Goal: Check status: Check status

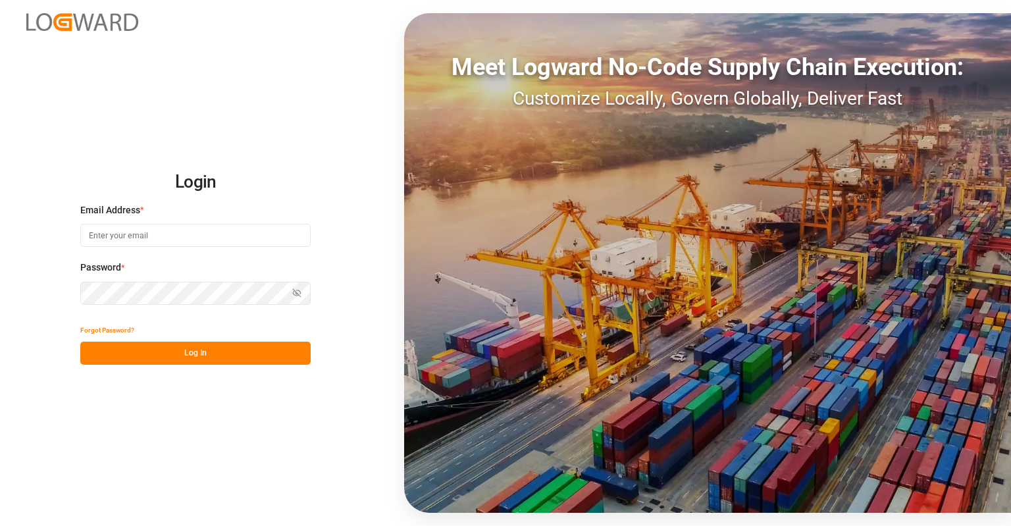
type input "[EMAIL_ADDRESS][DOMAIN_NAME]"
click at [159, 357] on button "Log In" at bounding box center [195, 353] width 230 height 23
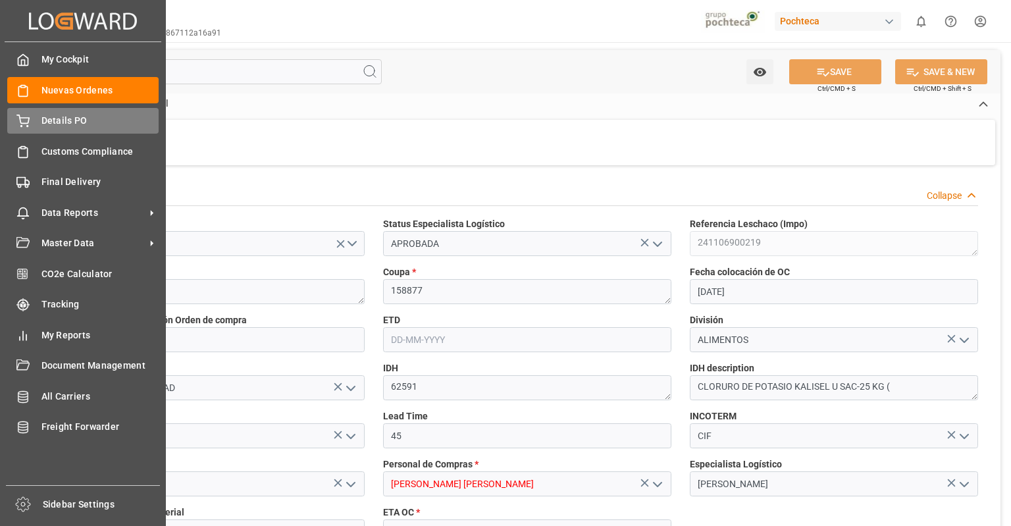
click at [71, 127] on span "Details PO" at bounding box center [100, 121] width 118 height 14
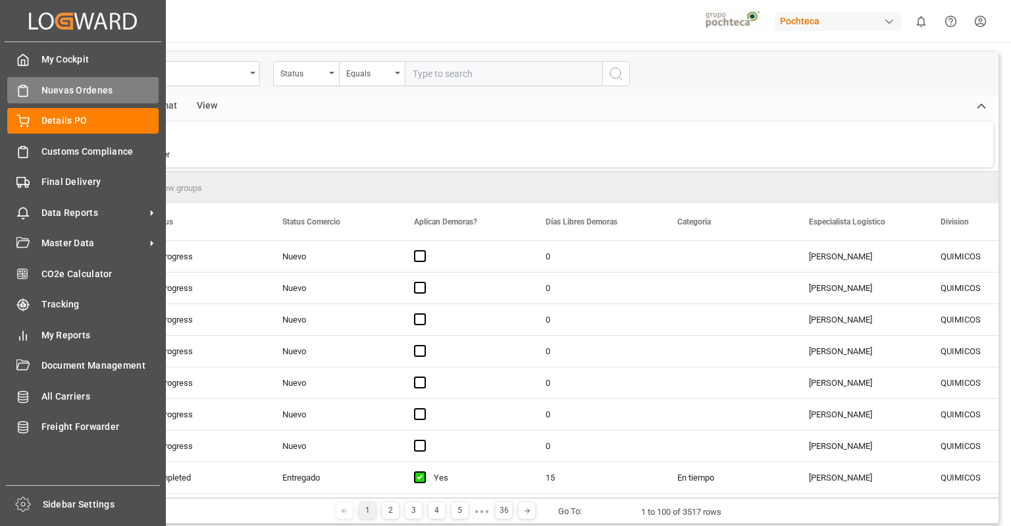
click at [95, 96] on span "Nuevas Ordenes" at bounding box center [100, 91] width 118 height 14
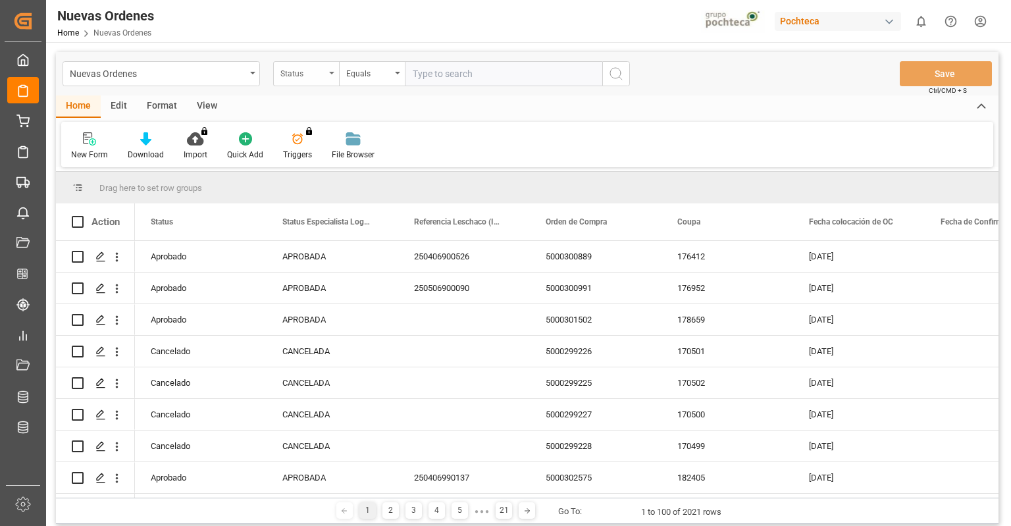
click at [323, 68] on div "Status" at bounding box center [302, 72] width 45 height 15
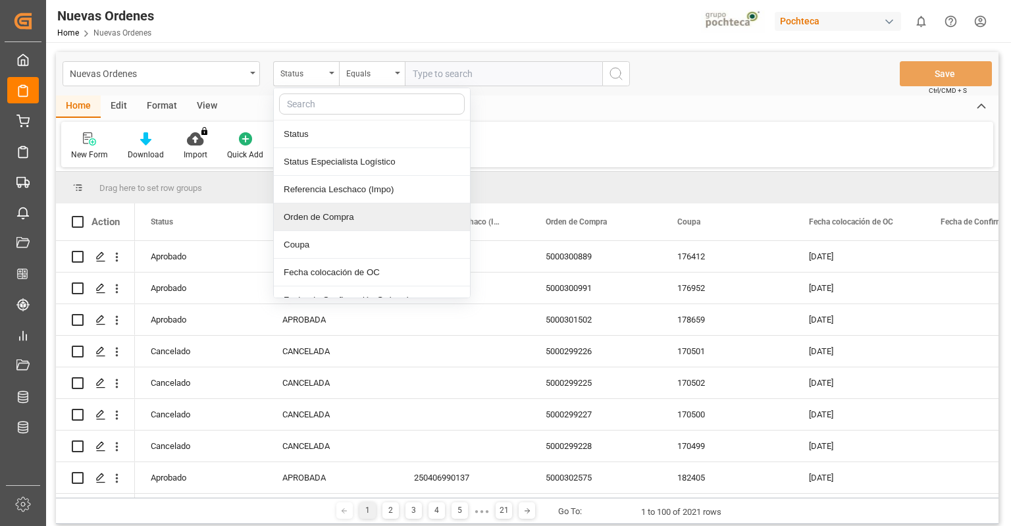
click at [370, 211] on div "Orden de Compra" at bounding box center [372, 217] width 196 height 28
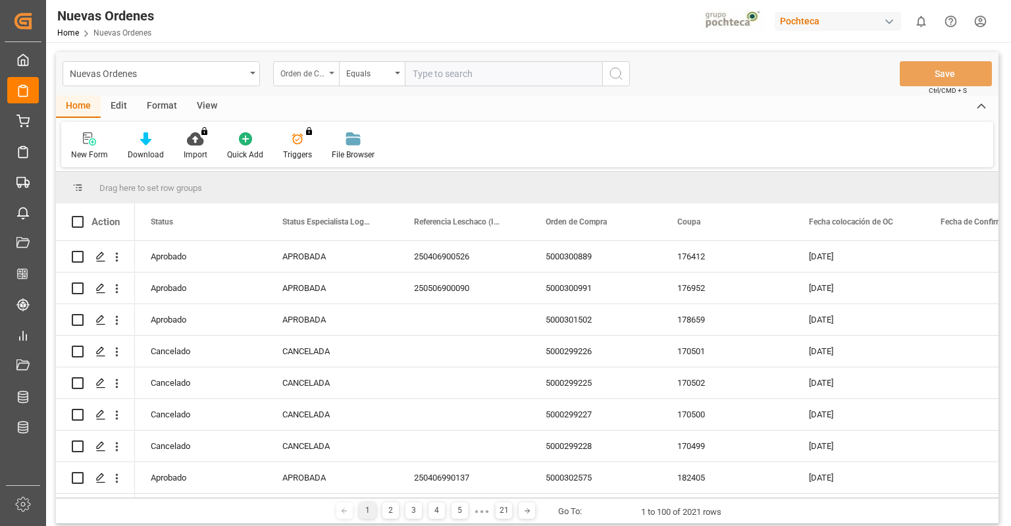
click at [321, 71] on div "Orden de Compra" at bounding box center [302, 72] width 45 height 15
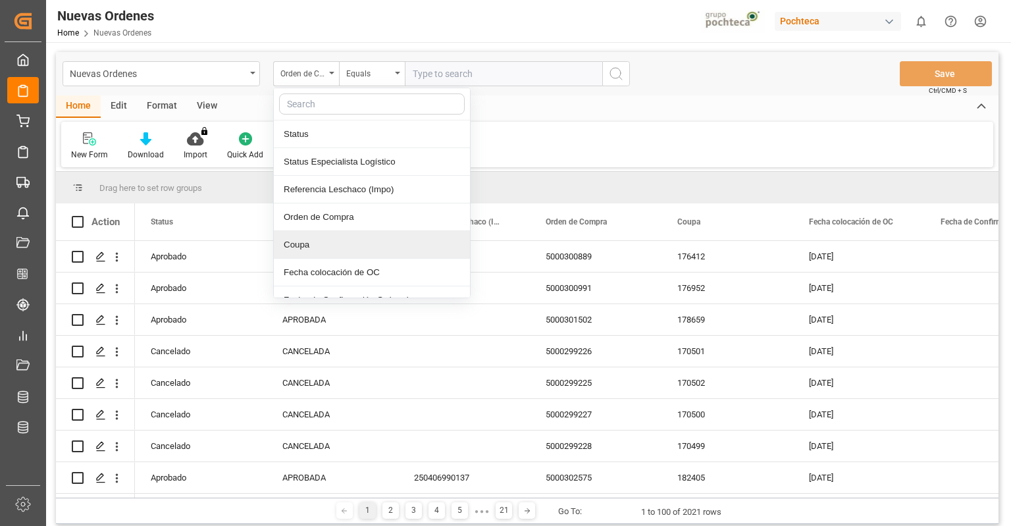
click at [341, 237] on div "Coupa" at bounding box center [372, 245] width 196 height 28
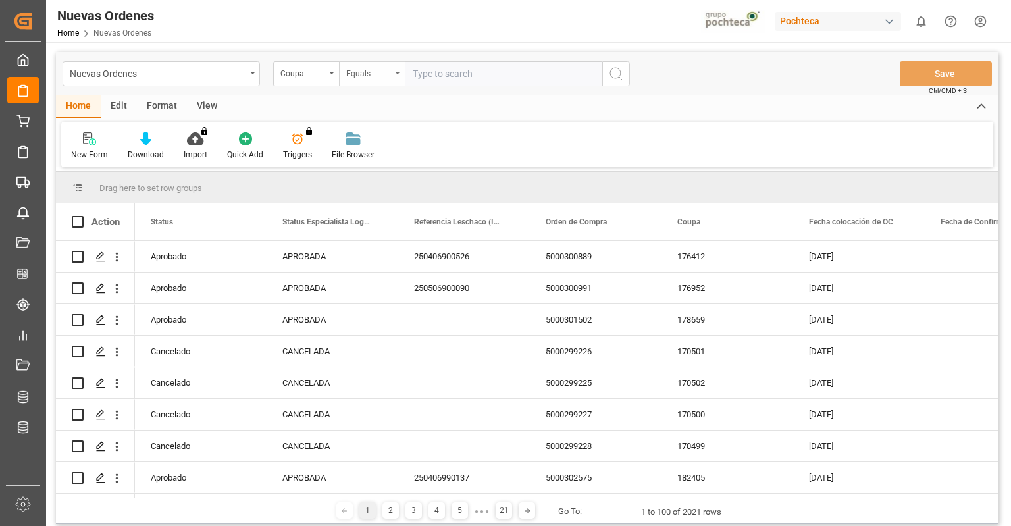
click at [393, 70] on div "Equals" at bounding box center [372, 73] width 66 height 25
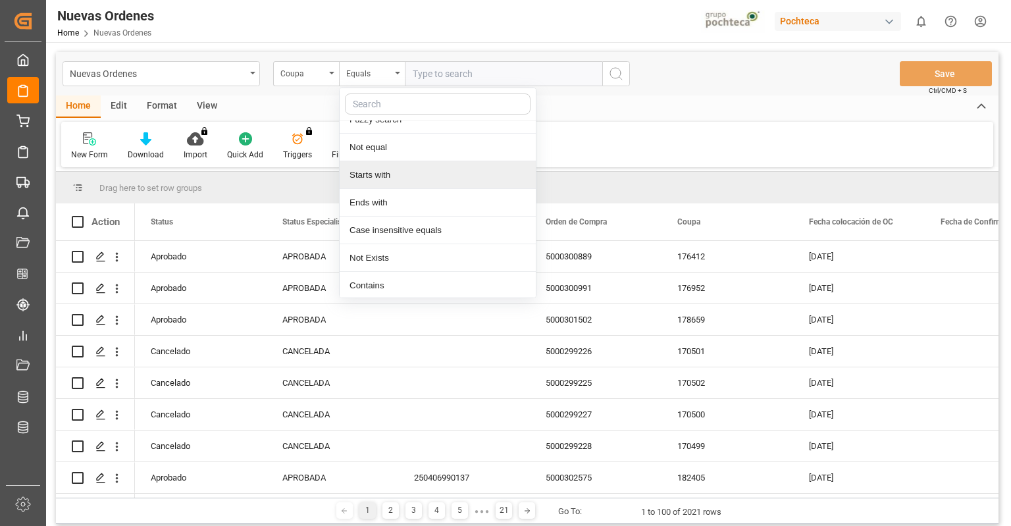
scroll to position [42, 0]
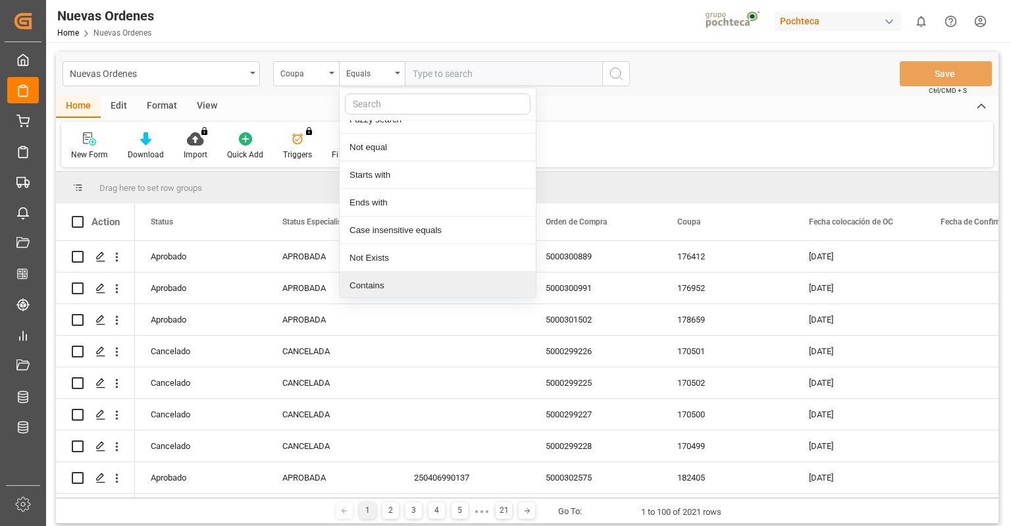
click at [402, 288] on div "Contains" at bounding box center [438, 286] width 196 height 28
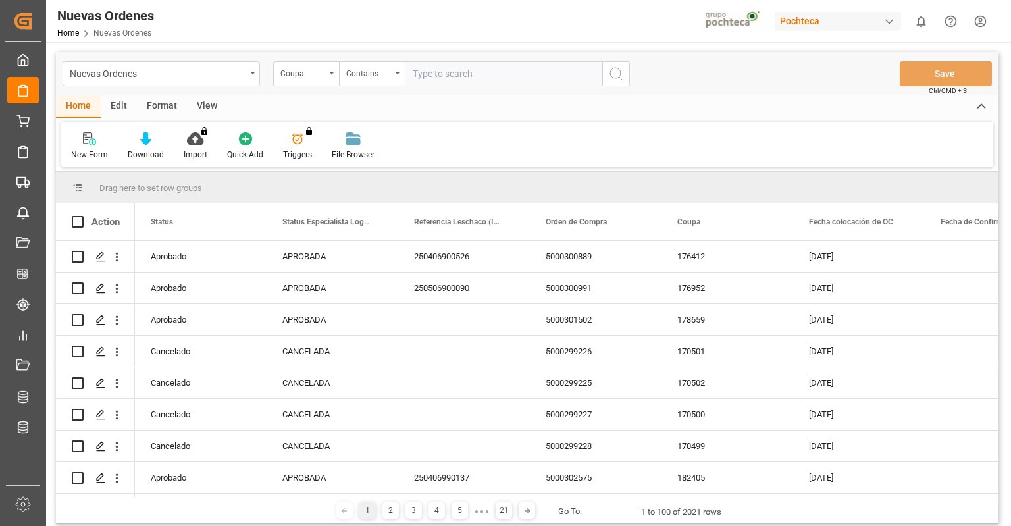
click at [466, 73] on input "text" at bounding box center [503, 73] width 197 height 25
paste input "1926283"
type input "1926283"
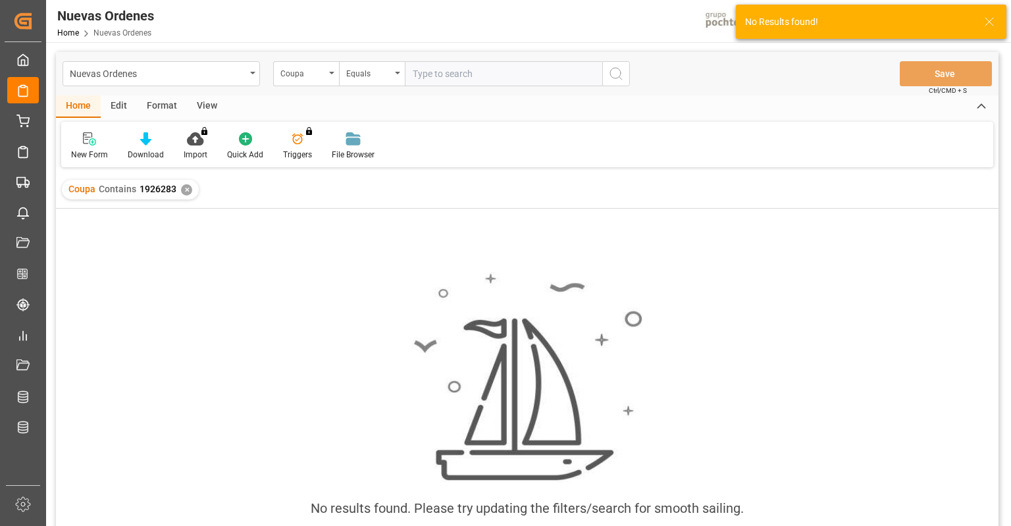
click at [186, 189] on div "✕" at bounding box center [186, 189] width 11 height 11
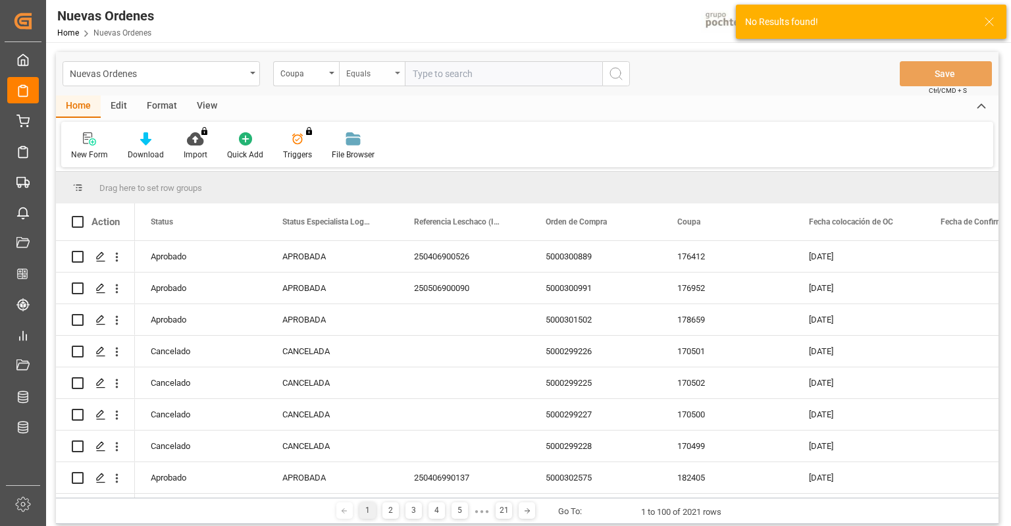
click at [394, 75] on div "Equals" at bounding box center [372, 73] width 66 height 25
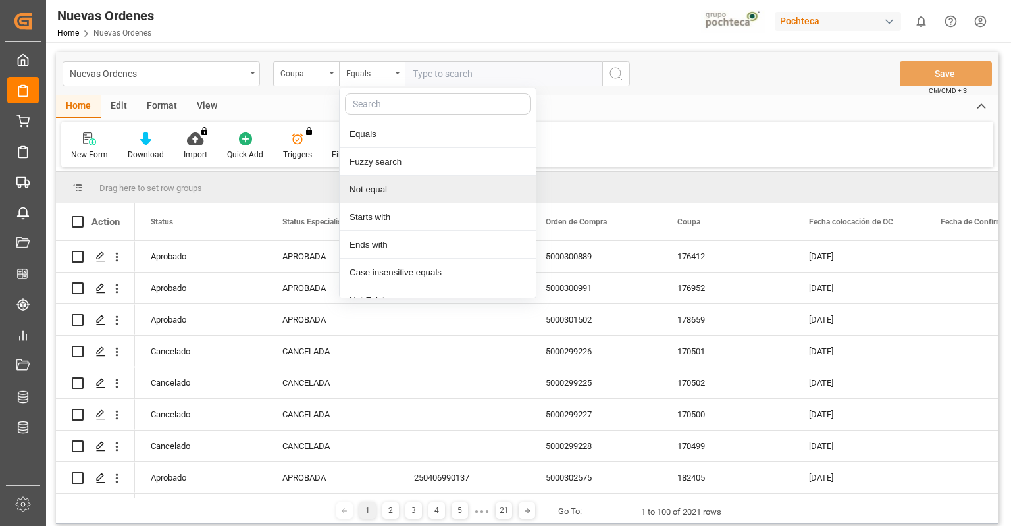
scroll to position [42, 0]
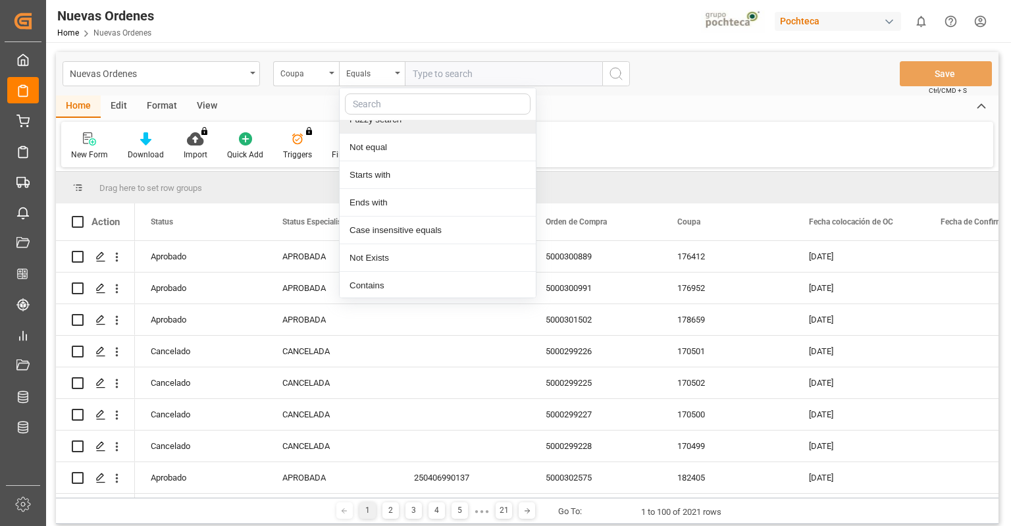
click at [450, 76] on input "text" at bounding box center [503, 73] width 197 height 25
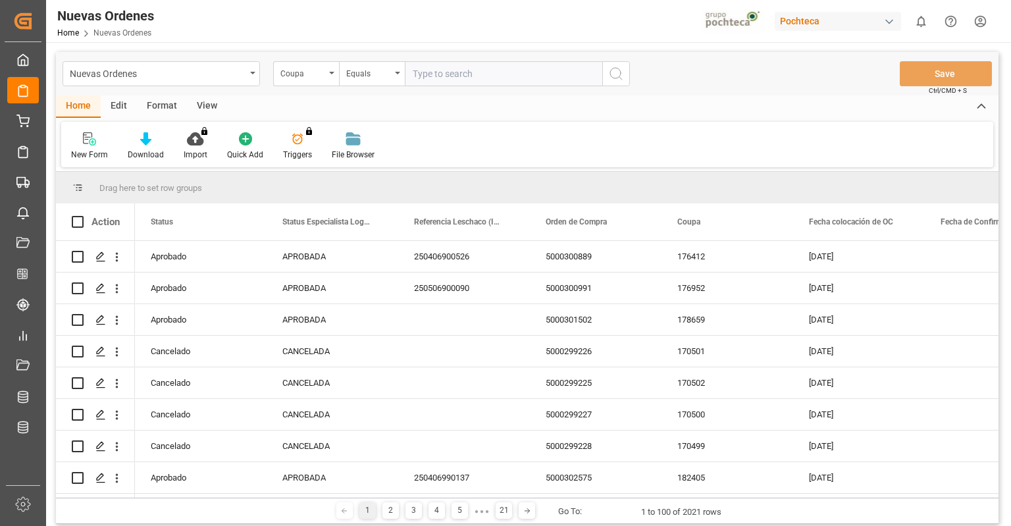
paste input "1926283"
type input "1926283"
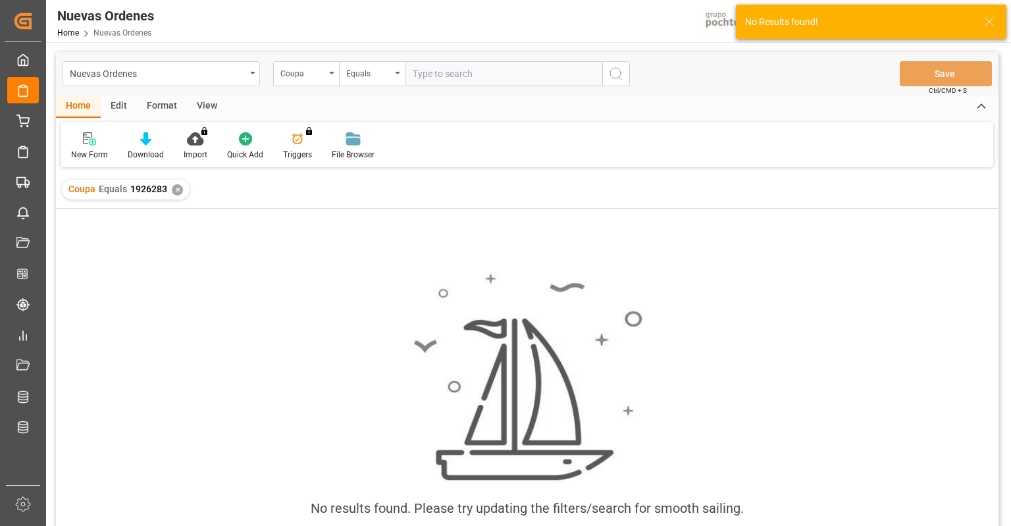
click at [174, 190] on div "✕" at bounding box center [177, 189] width 11 height 11
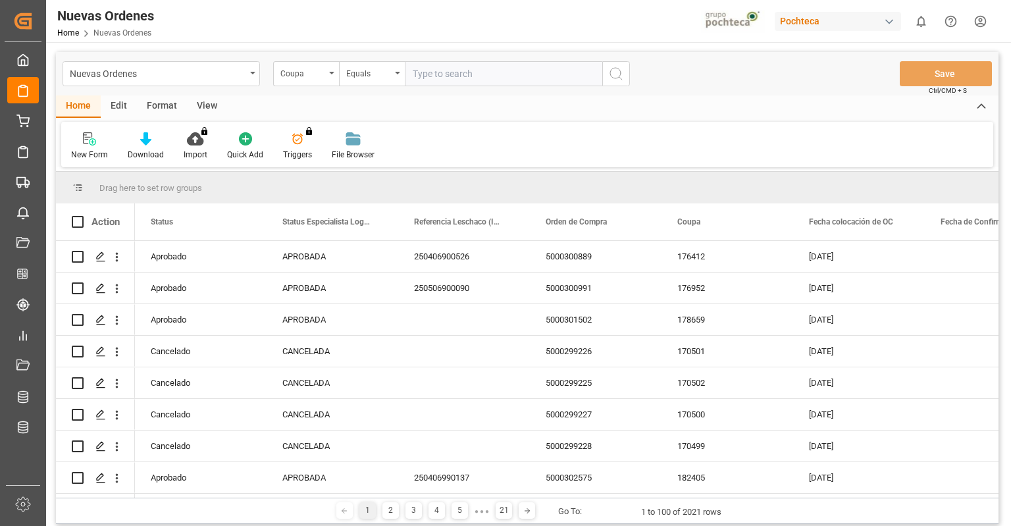
click at [484, 65] on input "text" at bounding box center [503, 73] width 197 height 25
paste input "1926283"
type input "1926283"
click at [613, 72] on icon "search button" at bounding box center [616, 74] width 16 height 16
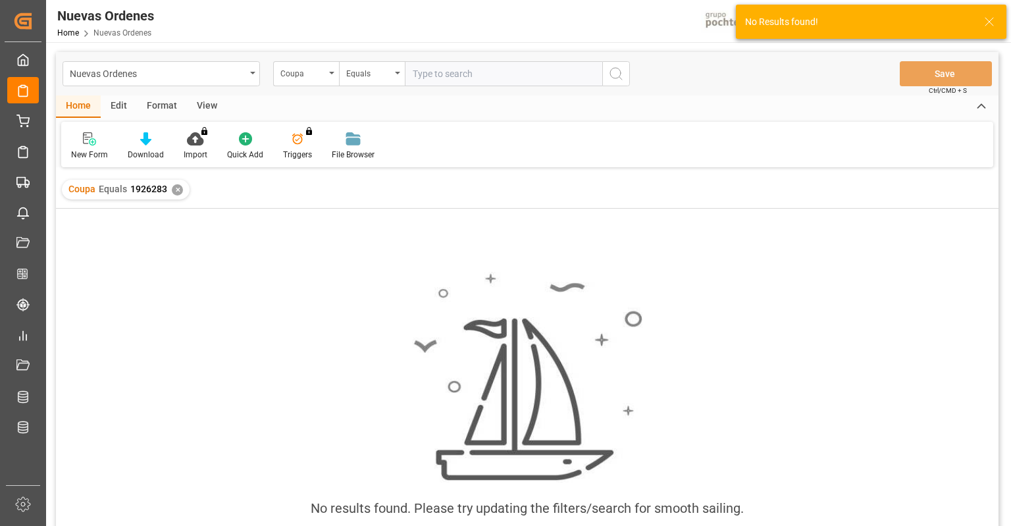
click at [174, 186] on div "✕" at bounding box center [177, 189] width 11 height 11
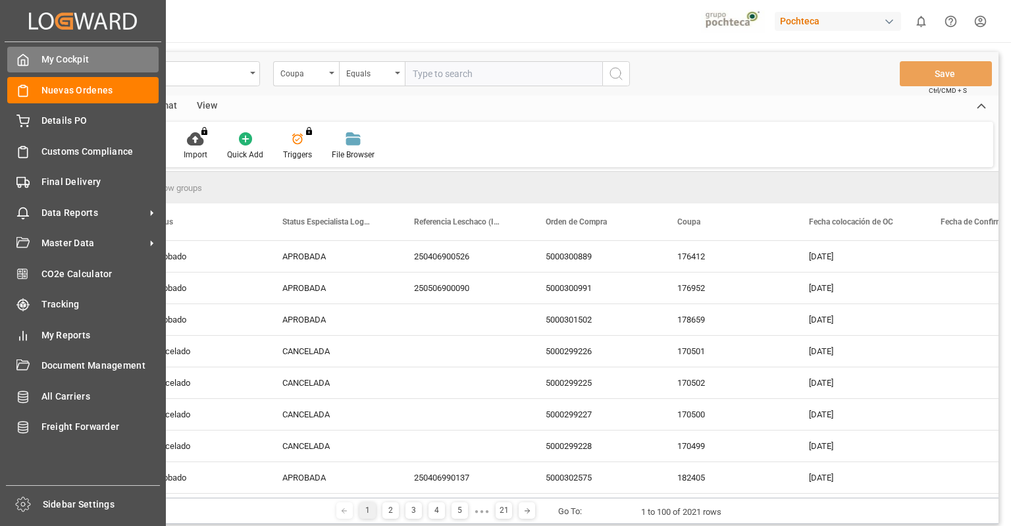
click at [14, 62] on div at bounding box center [18, 60] width 22 height 14
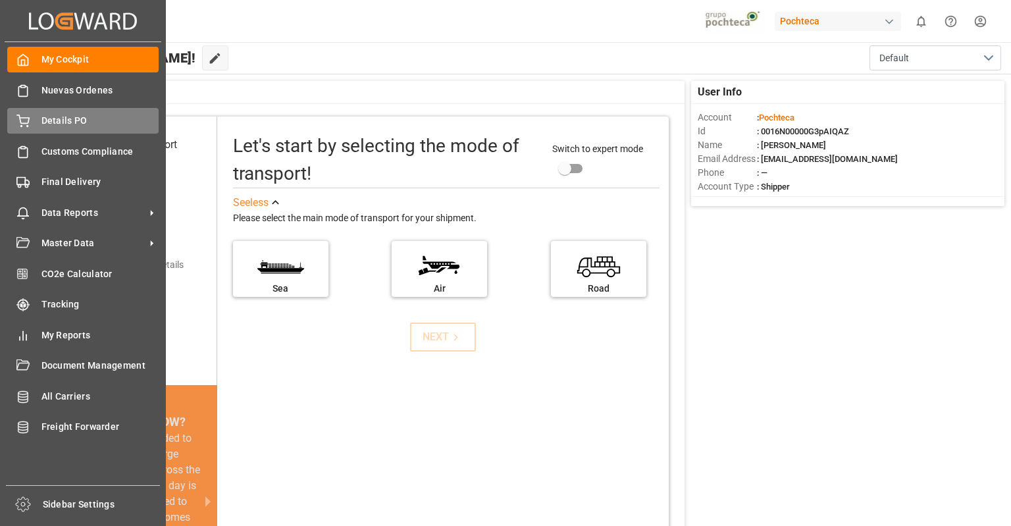
click at [25, 130] on div "Details PO Details PO" at bounding box center [82, 121] width 151 height 26
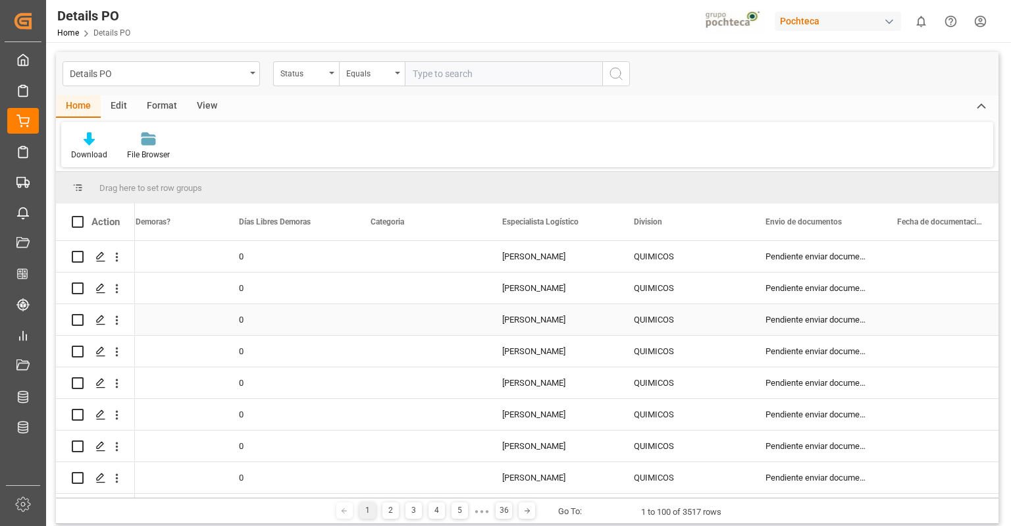
scroll to position [0, 307]
click at [307, 73] on div "Status" at bounding box center [302, 72] width 45 height 15
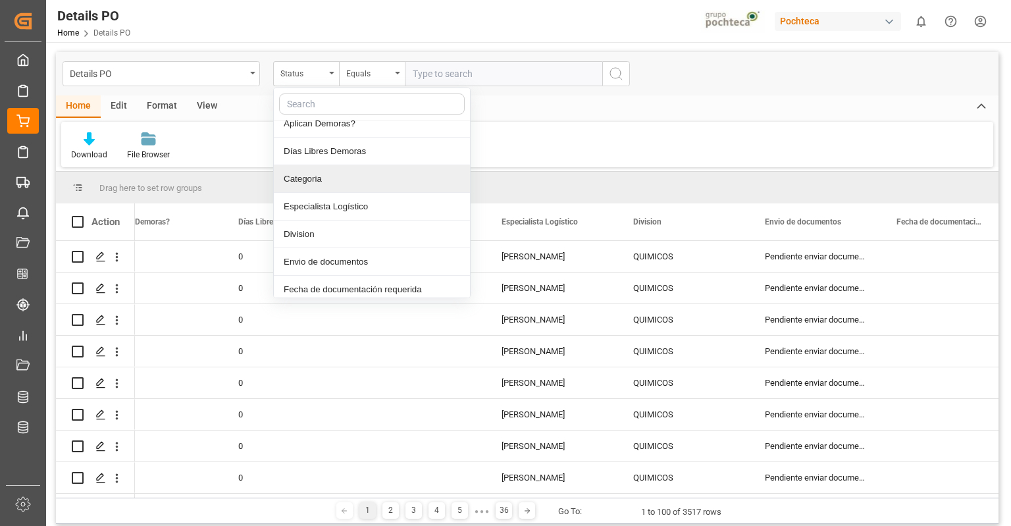
scroll to position [76, 0]
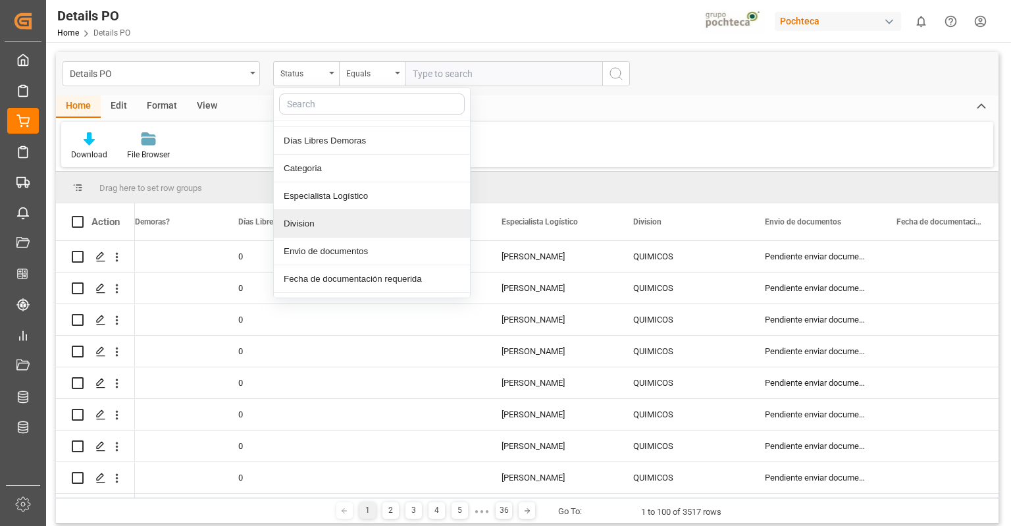
click at [326, 226] on div "Division" at bounding box center [372, 224] width 196 height 28
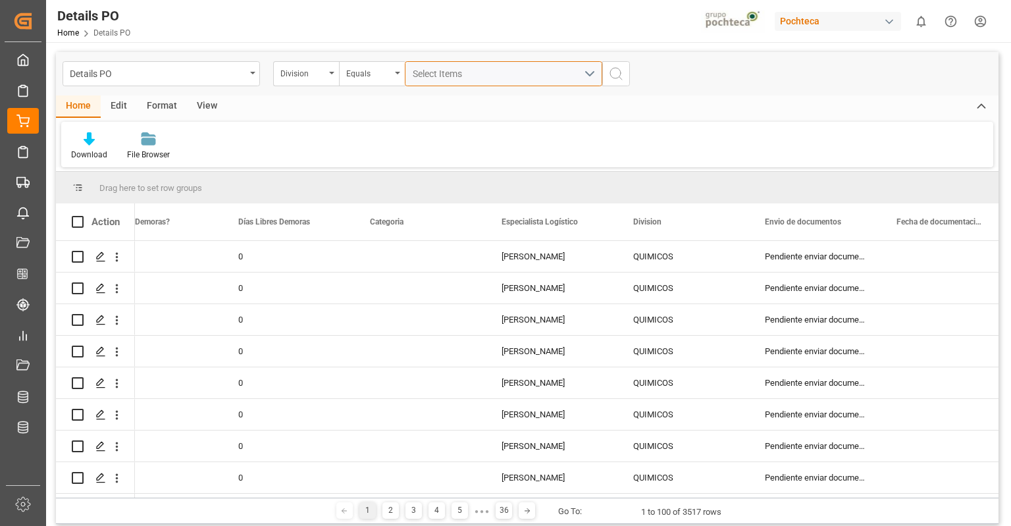
click at [437, 74] on span "Select Items" at bounding box center [441, 73] width 56 height 11
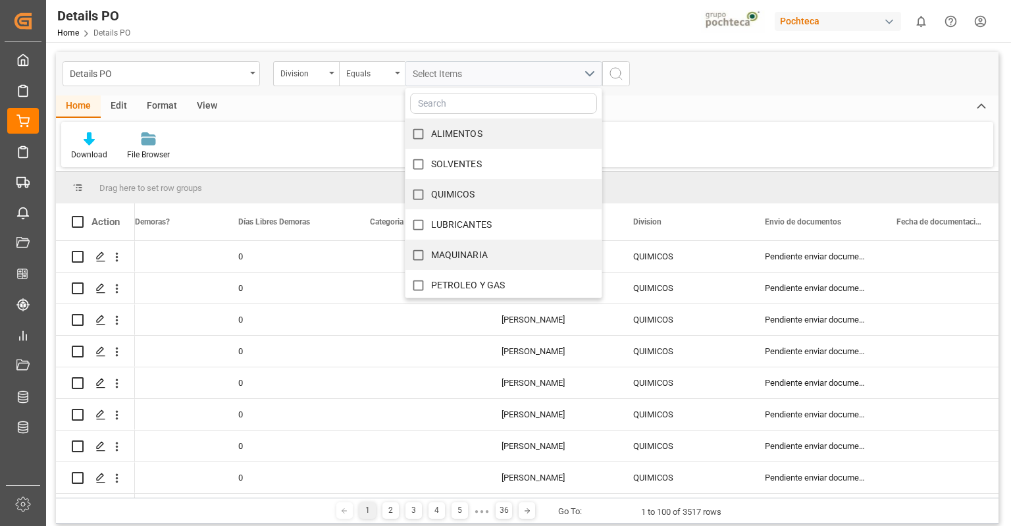
click at [420, 134] on input "ALIMENTOS" at bounding box center [418, 134] width 26 height 26
checkbox input "true"
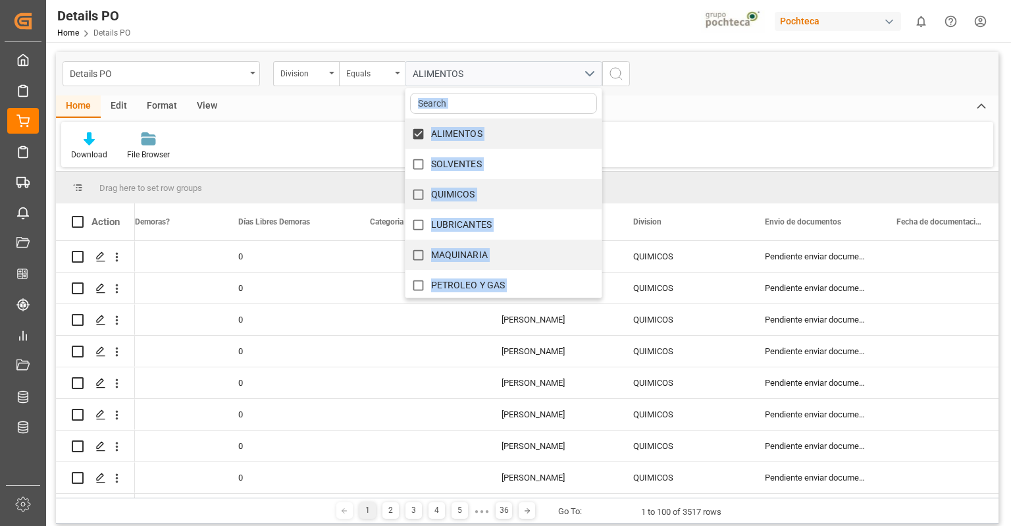
click at [612, 78] on div "Division Equals ALIMENTOS ALIMENTOS SOLVENTES QUIMICOS LUBRICANTES MAQUINARIA P…" at bounding box center [451, 73] width 357 height 25
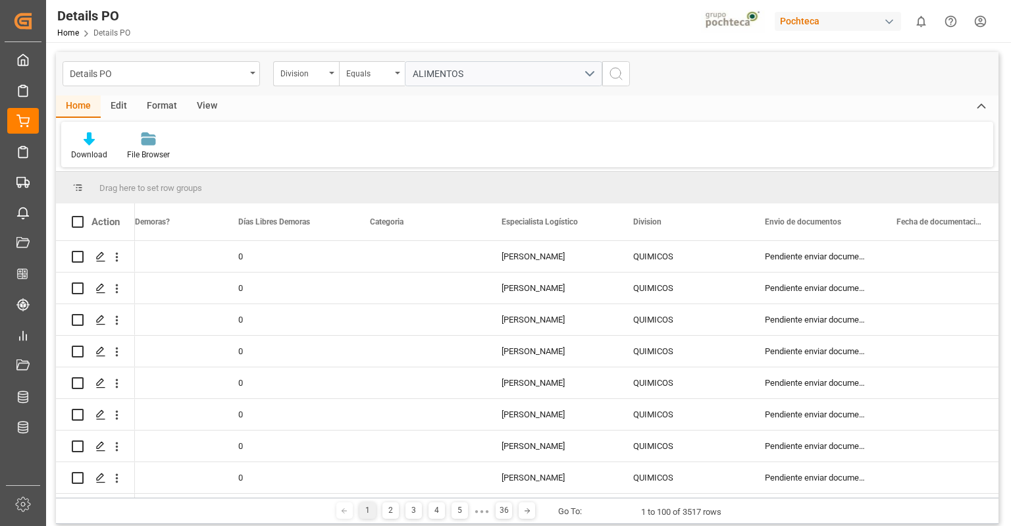
click at [613, 72] on icon "search button" at bounding box center [616, 74] width 16 height 16
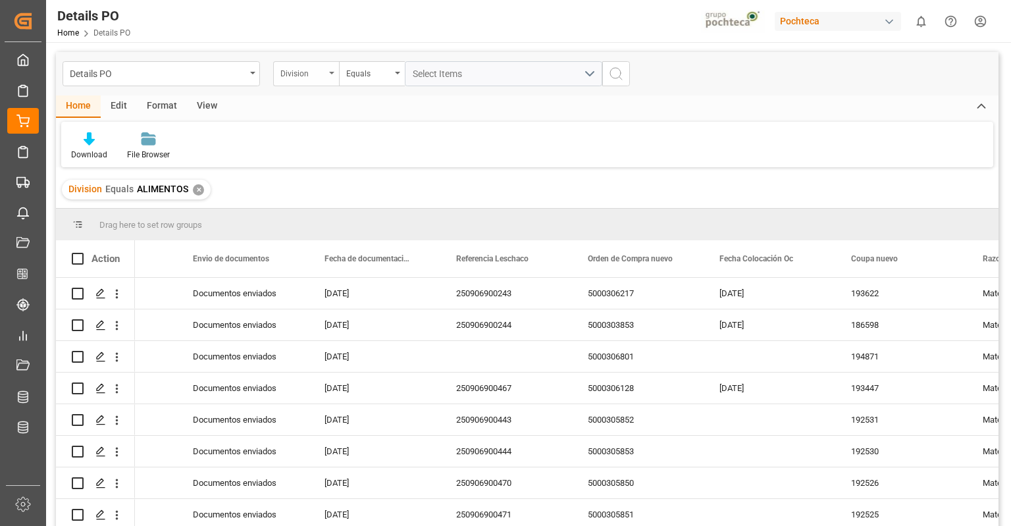
click at [321, 78] on div "Division" at bounding box center [302, 72] width 45 height 15
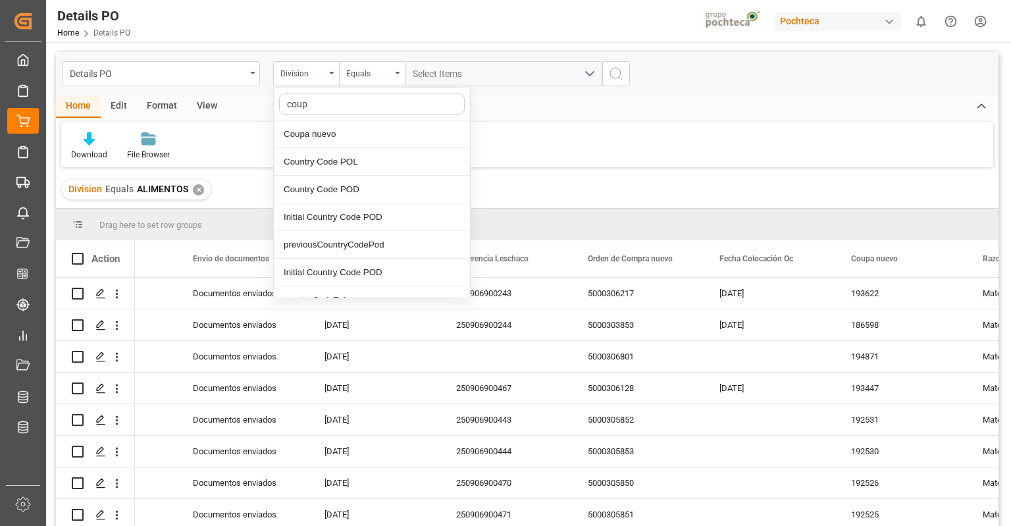
type input "coupa"
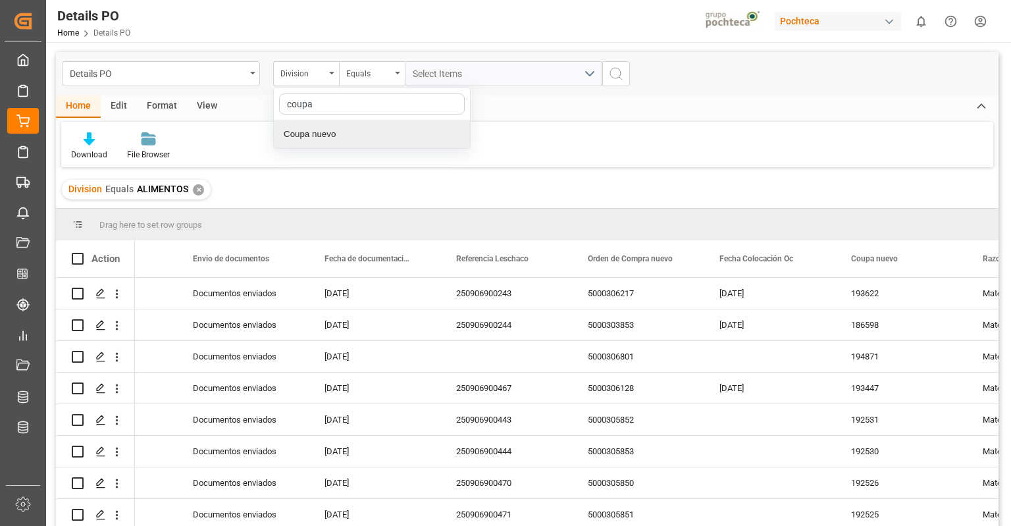
click at [359, 136] on div "Coupa nuevo" at bounding box center [372, 134] width 196 height 28
click at [494, 71] on input "text" at bounding box center [503, 73] width 197 height 25
type input "1926283"
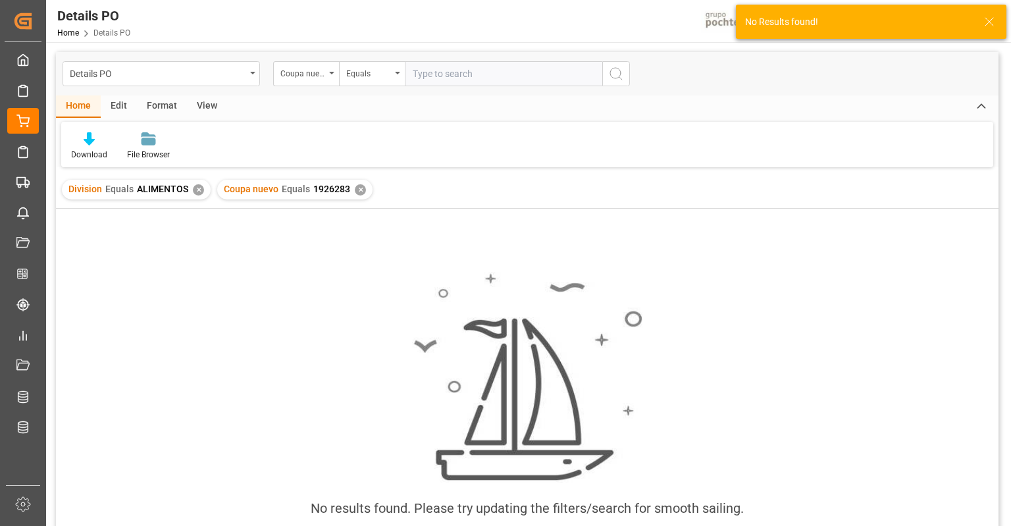
click at [356, 194] on div "✕" at bounding box center [360, 189] width 11 height 11
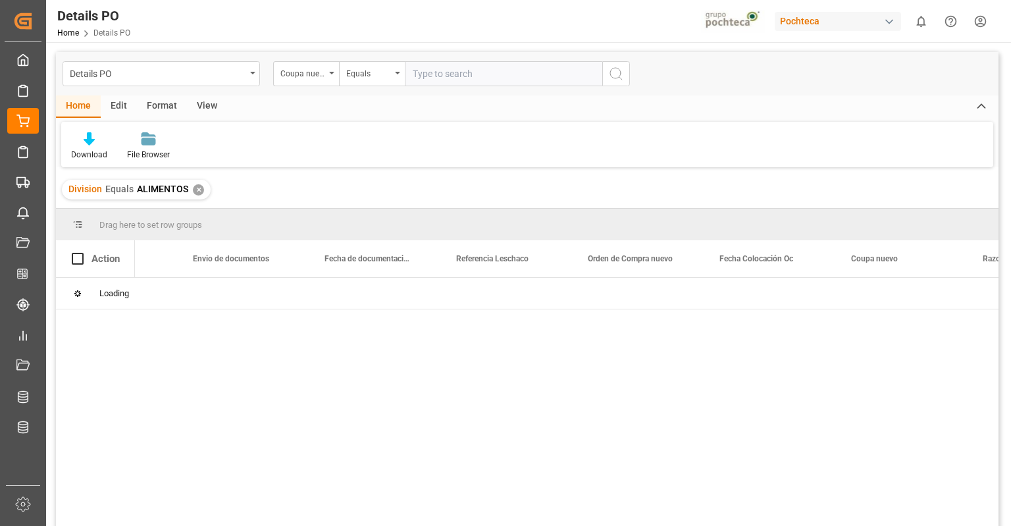
click at [197, 190] on div "✕" at bounding box center [198, 189] width 11 height 11
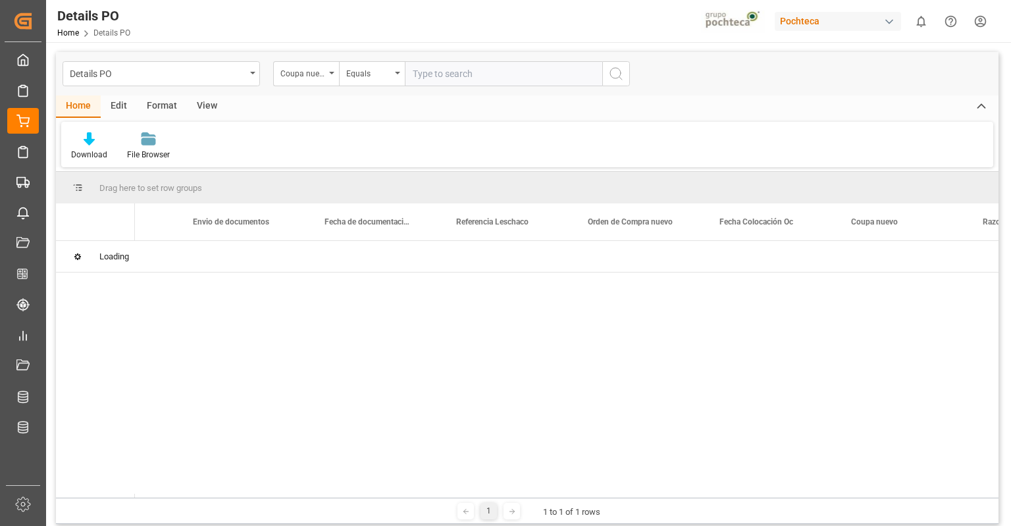
click at [442, 74] on input "text" at bounding box center [503, 73] width 197 height 25
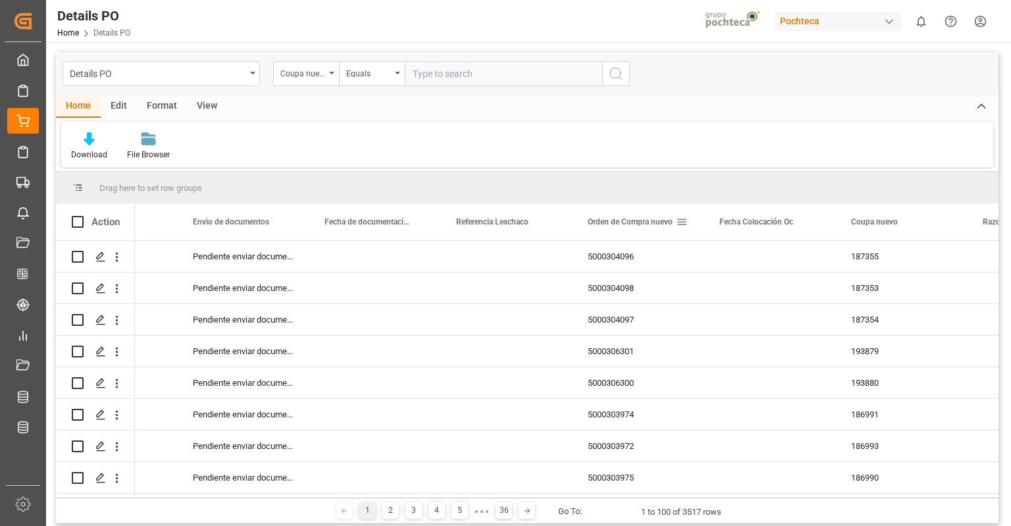
paste input "1926283"
type input "192628"
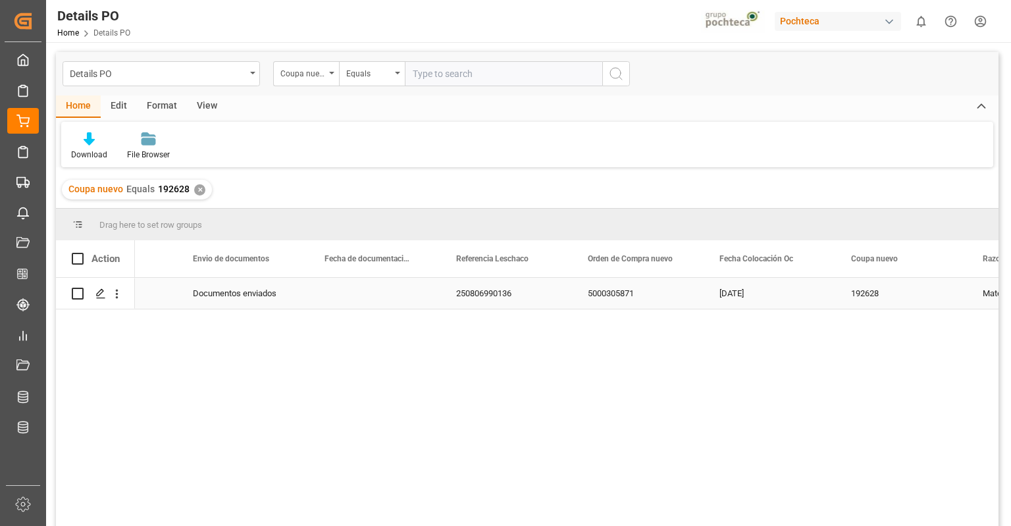
click at [252, 295] on div "Documentos enviados" at bounding box center [243, 293] width 132 height 31
click at [115, 296] on icon "open menu" at bounding box center [117, 294] width 14 height 14
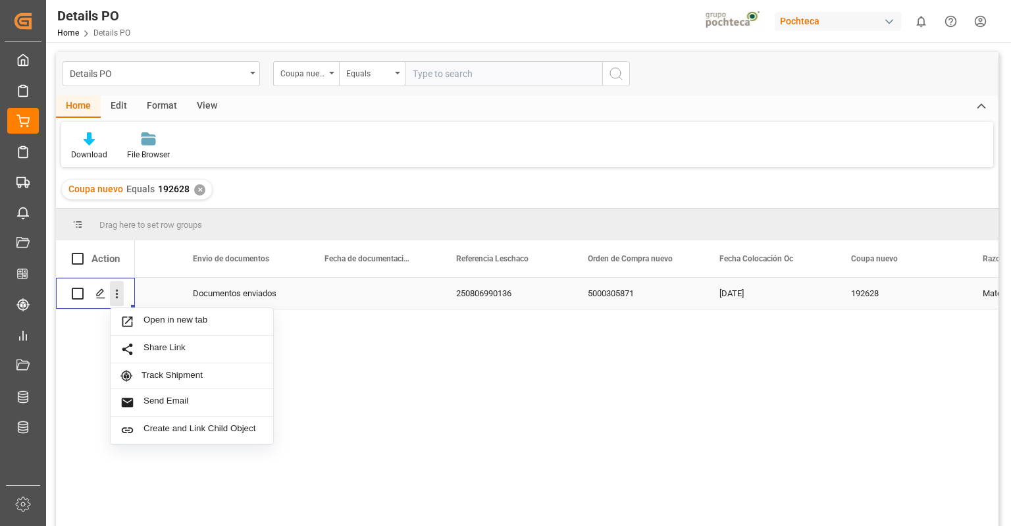
click at [115, 296] on icon "close menu" at bounding box center [117, 294] width 14 height 14
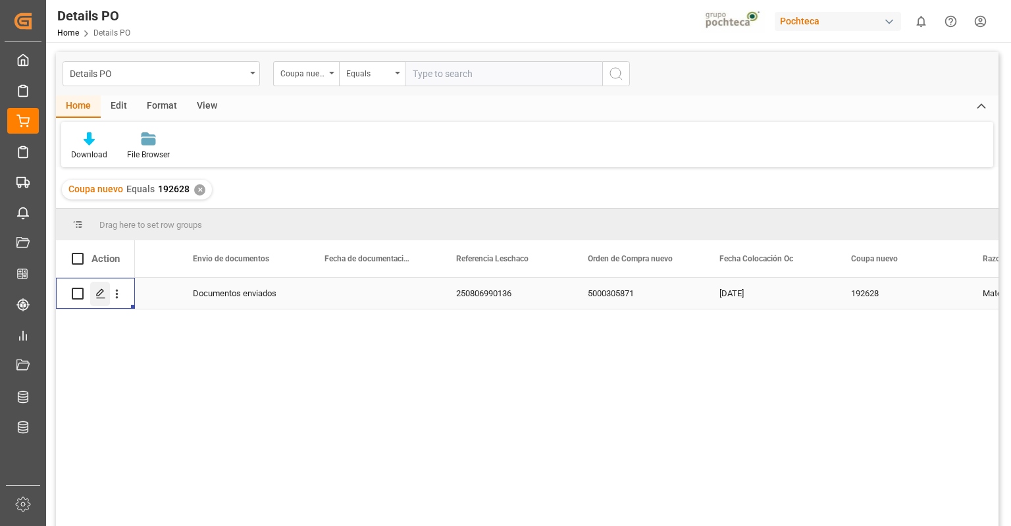
click at [103, 294] on icon "Press SPACE to select this row." at bounding box center [100, 293] width 11 height 11
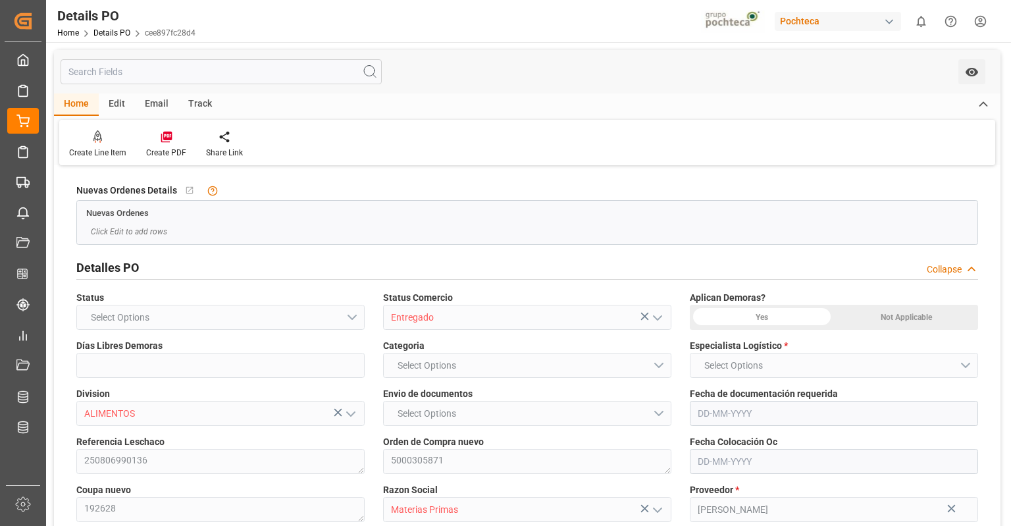
type input "0"
type input "[DATE]"
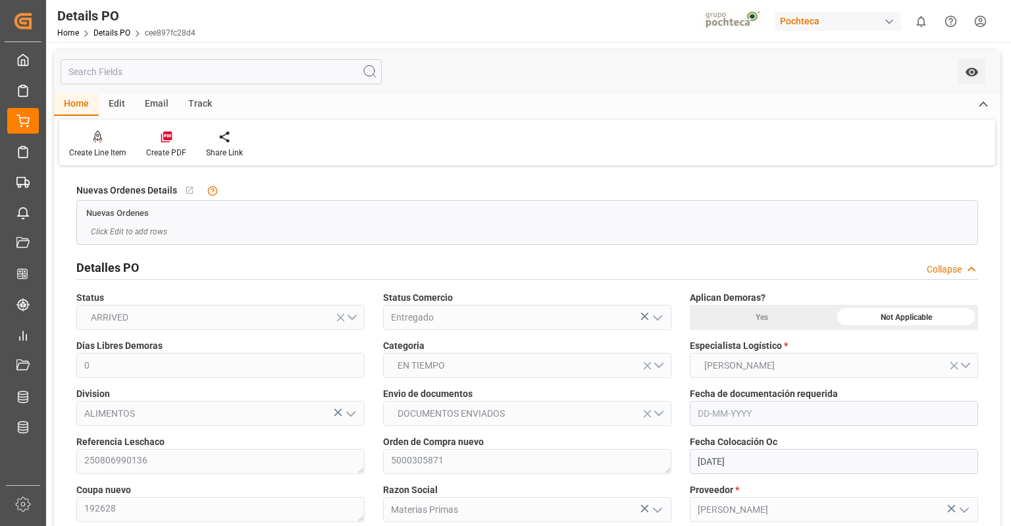
click at [985, 99] on icon at bounding box center [983, 105] width 14 height 16
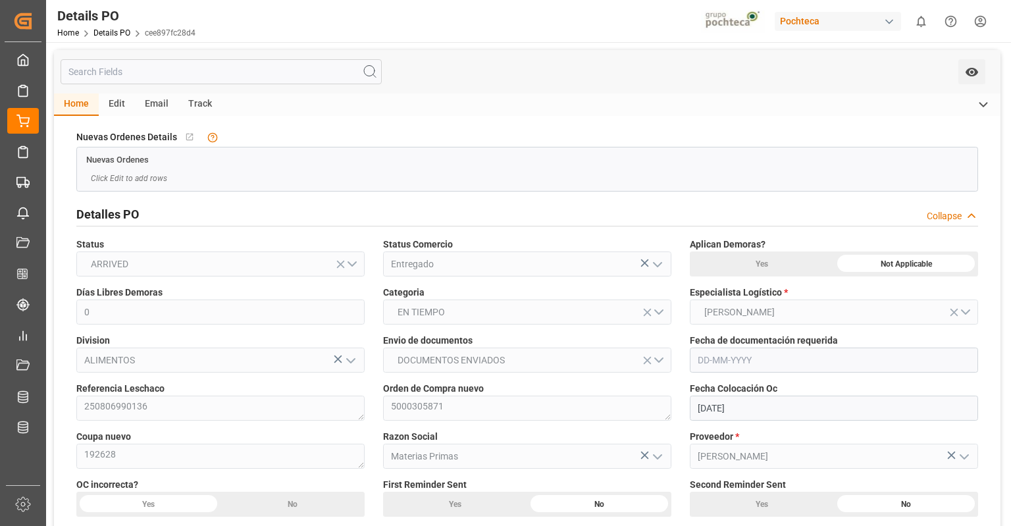
click at [985, 99] on icon at bounding box center [983, 105] width 14 height 16
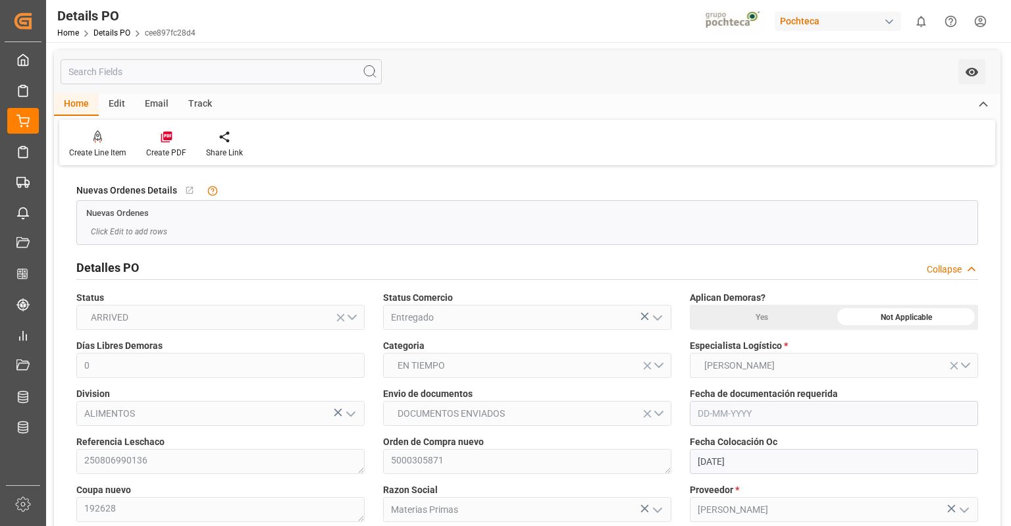
click at [985, 99] on icon at bounding box center [983, 105] width 14 height 16
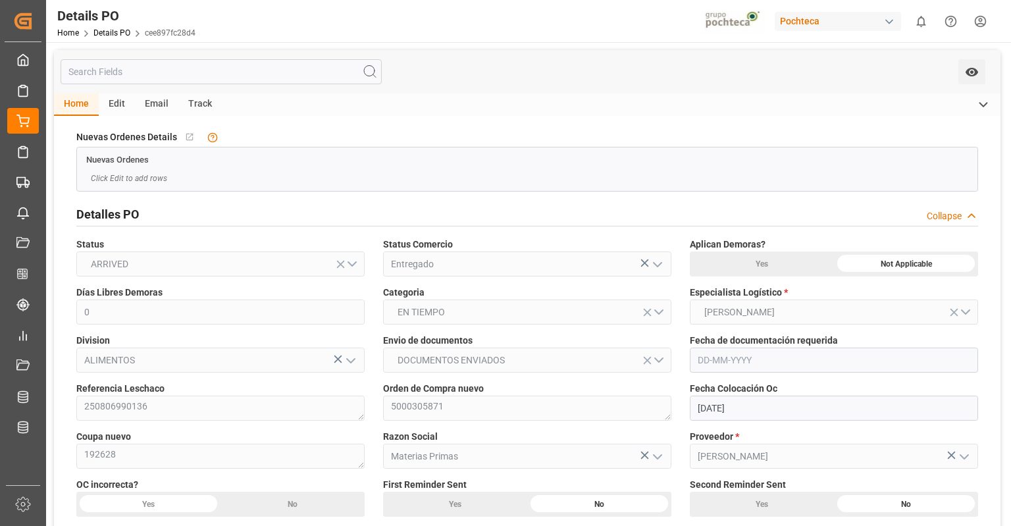
click at [985, 99] on icon at bounding box center [983, 105] width 14 height 16
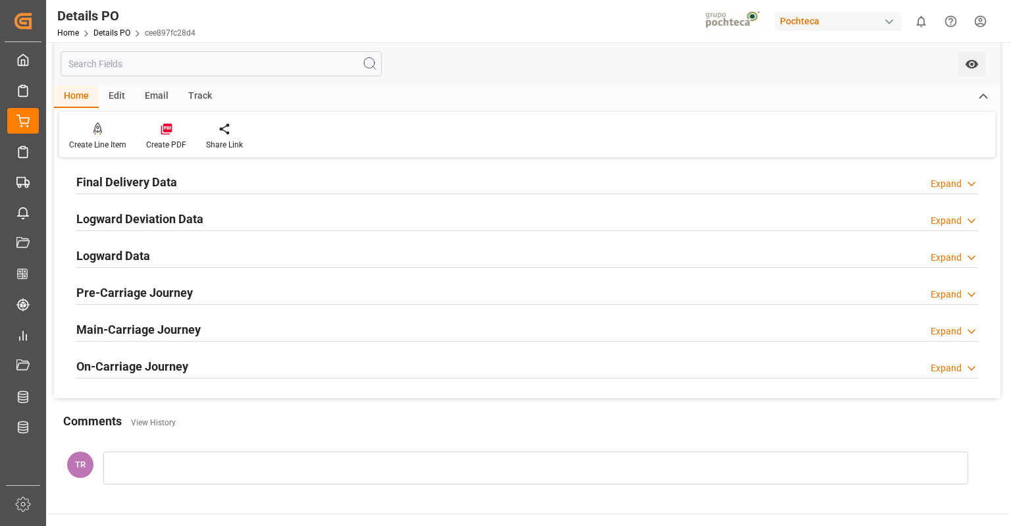
scroll to position [1074, 0]
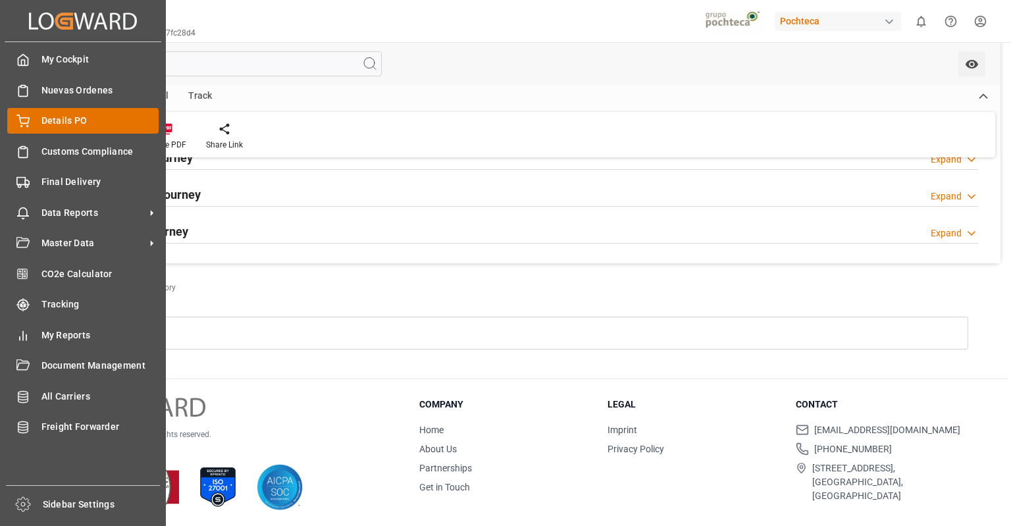
click at [53, 111] on div "Details PO Details PO" at bounding box center [82, 121] width 151 height 26
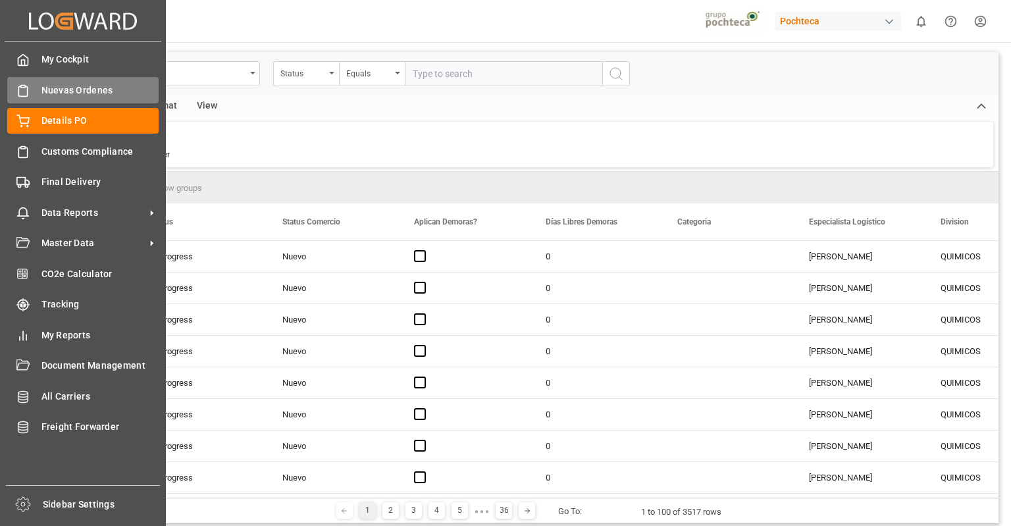
click at [31, 88] on div "Nuevas Ordenes Nuevas Ordenes" at bounding box center [82, 90] width 151 height 26
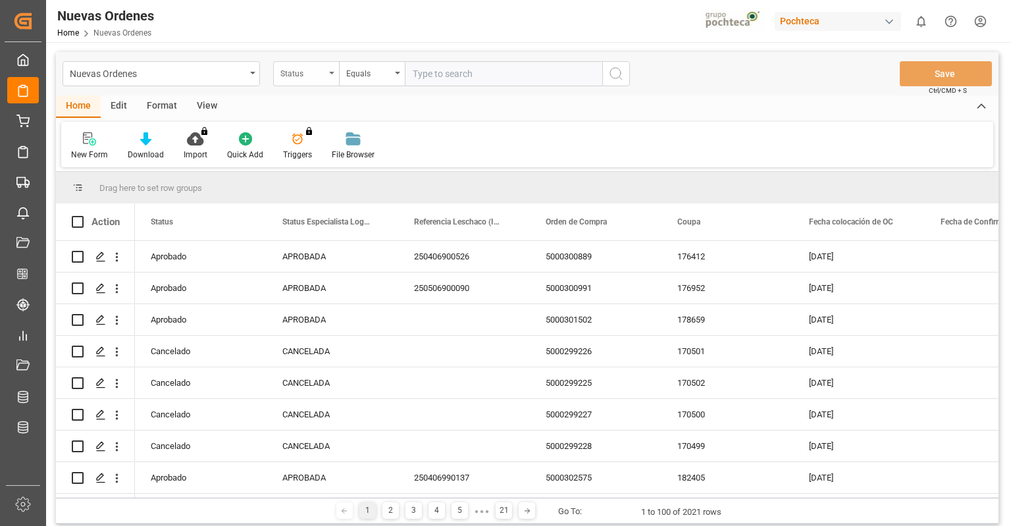
click at [320, 68] on div "Status" at bounding box center [302, 72] width 45 height 15
type input "coup"
click at [344, 131] on div "Coupa" at bounding box center [372, 134] width 196 height 28
click at [482, 72] on input "text" at bounding box center [503, 73] width 197 height 25
paste input "1926283"
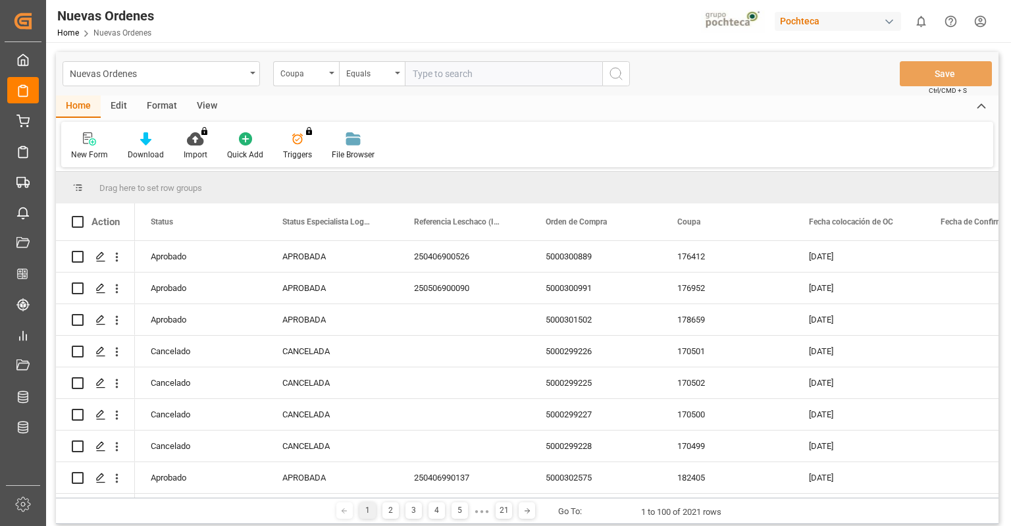
type input "1926283"
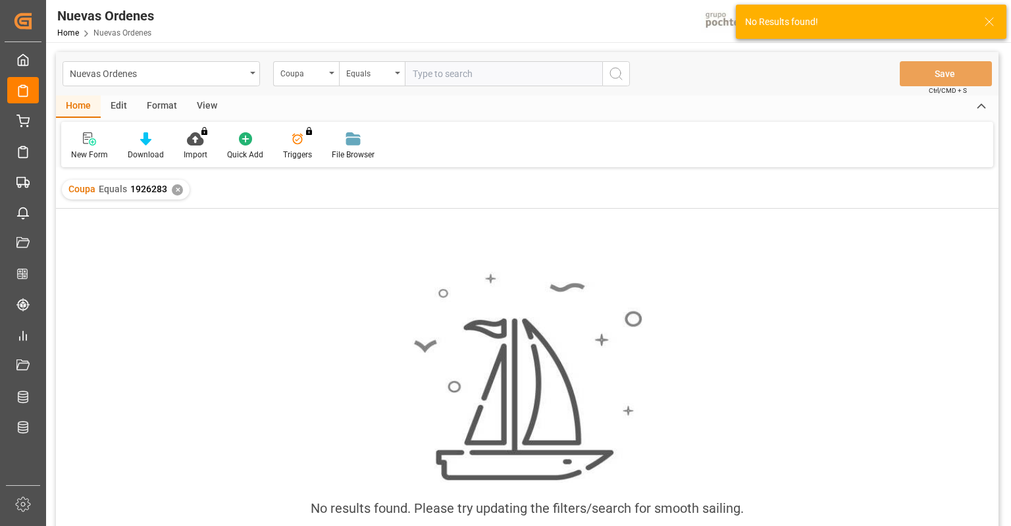
click at [174, 190] on div "✕" at bounding box center [177, 189] width 11 height 11
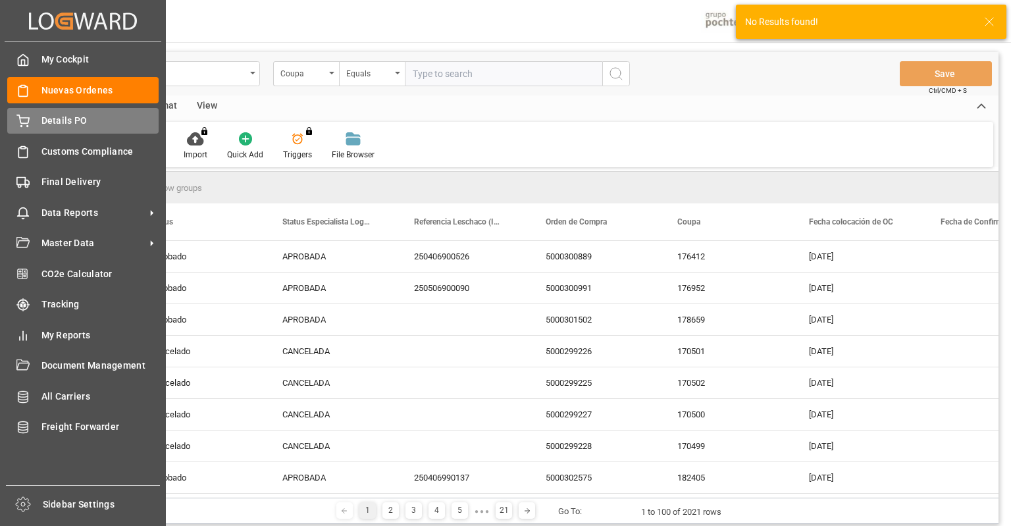
click at [24, 128] on div "Details PO Details PO" at bounding box center [82, 121] width 151 height 26
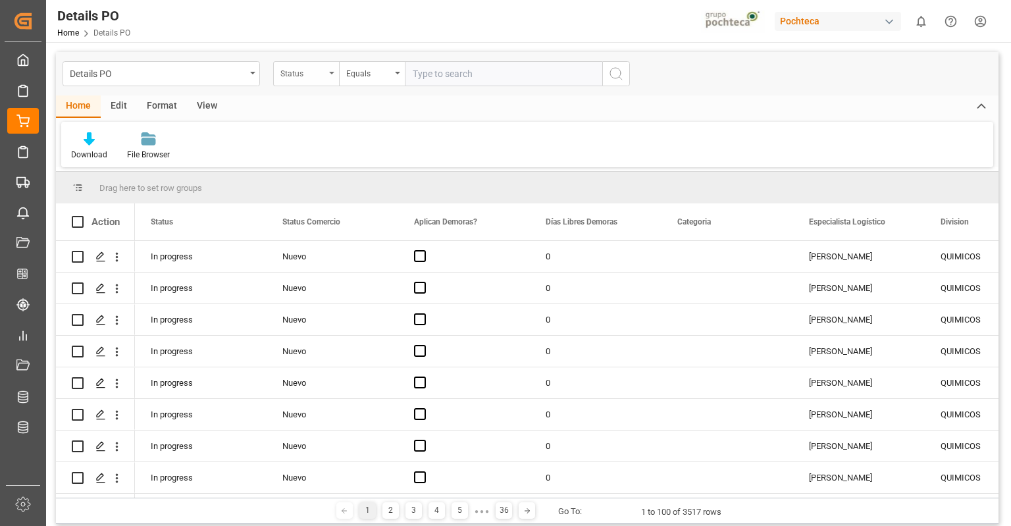
click at [329, 74] on div "Status" at bounding box center [306, 73] width 66 height 25
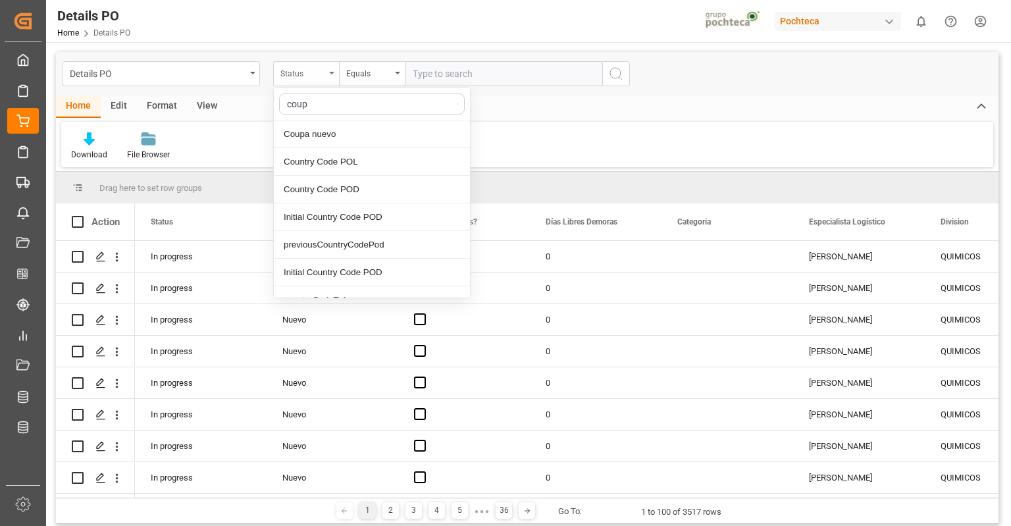
type input "coupa"
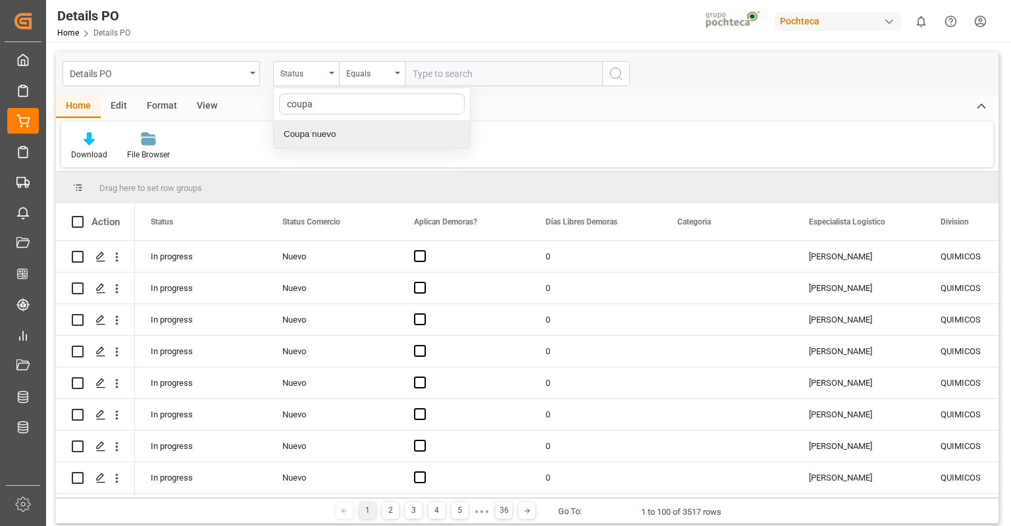
click at [329, 126] on div "Coupa nuevo" at bounding box center [372, 134] width 196 height 28
click at [481, 76] on input "text" at bounding box center [503, 73] width 197 height 25
paste input "1926283"
type input "1926283"
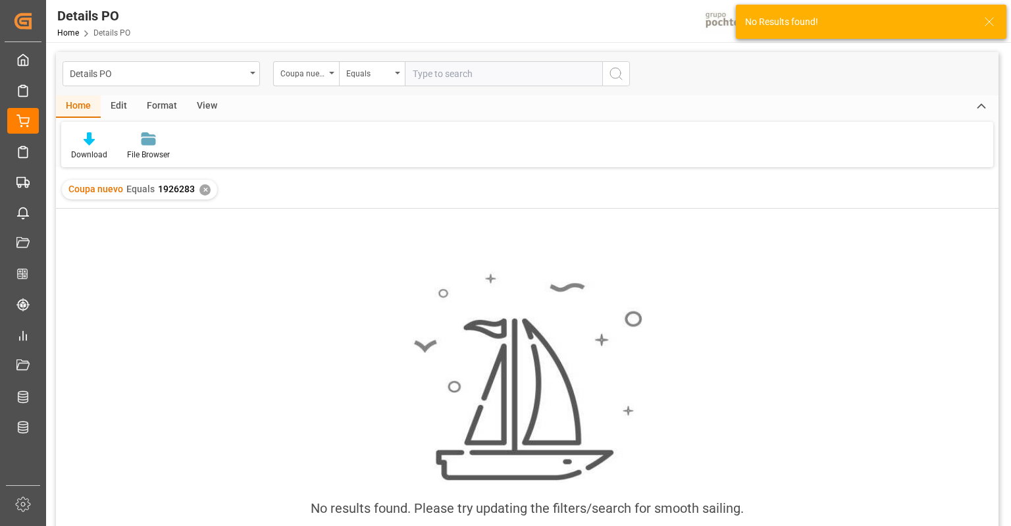
click at [203, 188] on div "✕" at bounding box center [204, 189] width 11 height 11
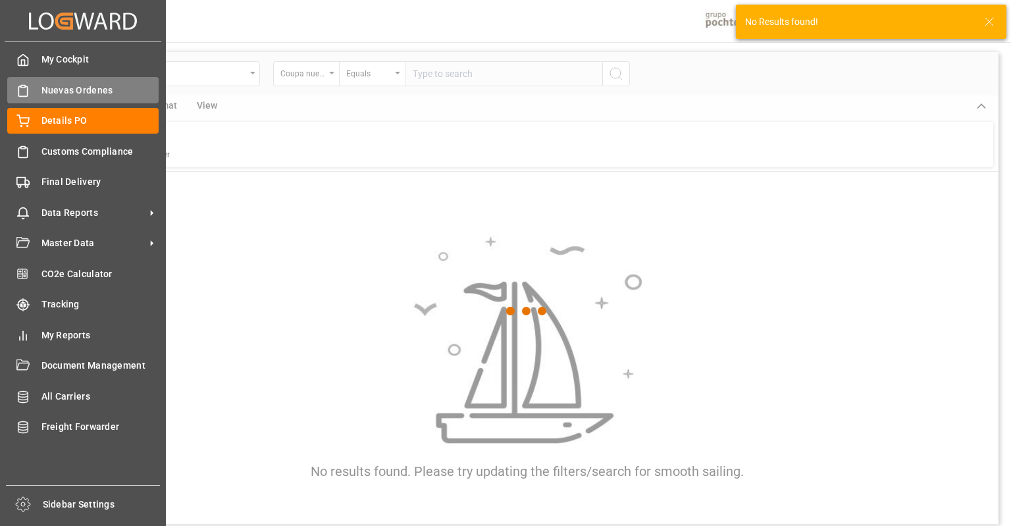
click at [18, 93] on icon at bounding box center [22, 91] width 9 height 10
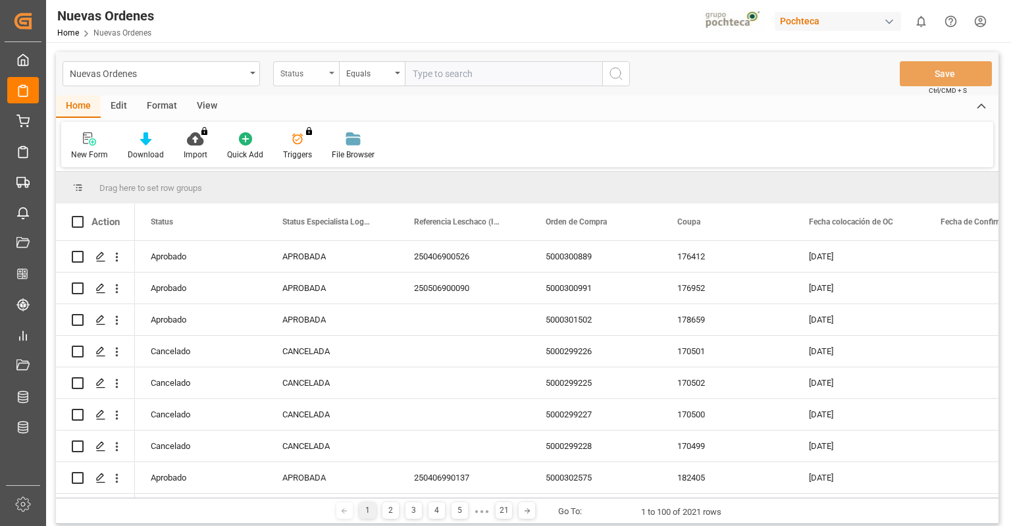
click at [336, 73] on div "Status" at bounding box center [306, 73] width 66 height 25
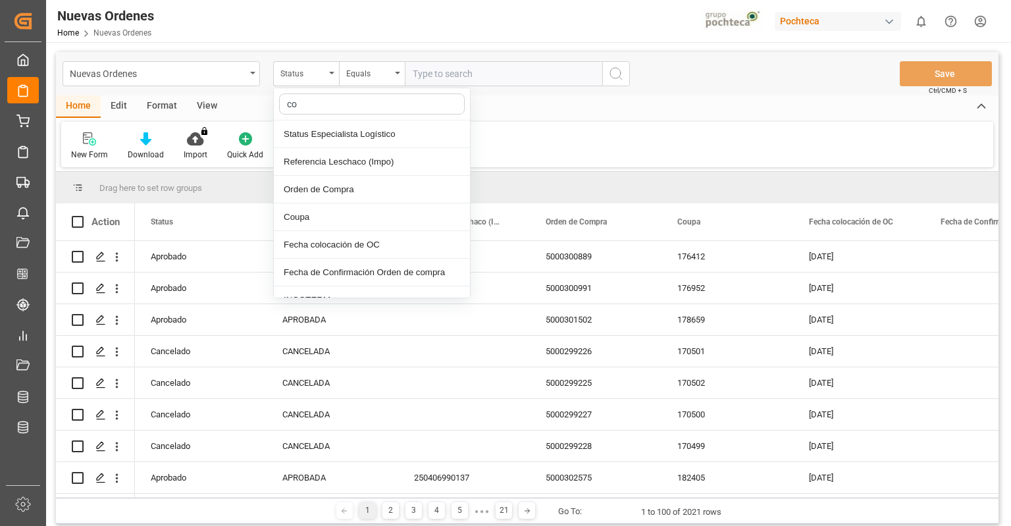
type input "cou"
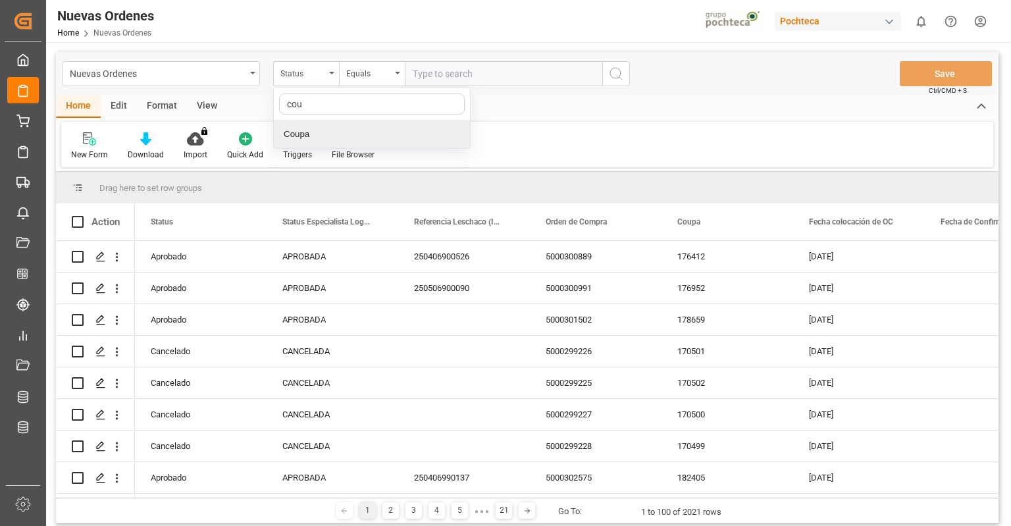
click at [334, 127] on div "Coupa" at bounding box center [372, 134] width 196 height 28
click at [511, 74] on input "text" at bounding box center [503, 73] width 197 height 25
paste input "1926283"
type input "192628"
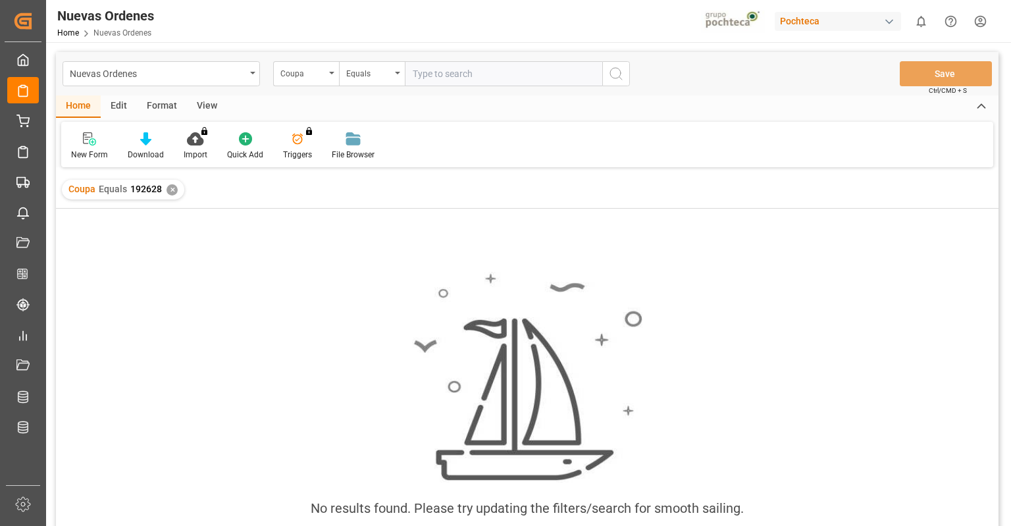
click at [174, 187] on div "✕" at bounding box center [172, 189] width 11 height 11
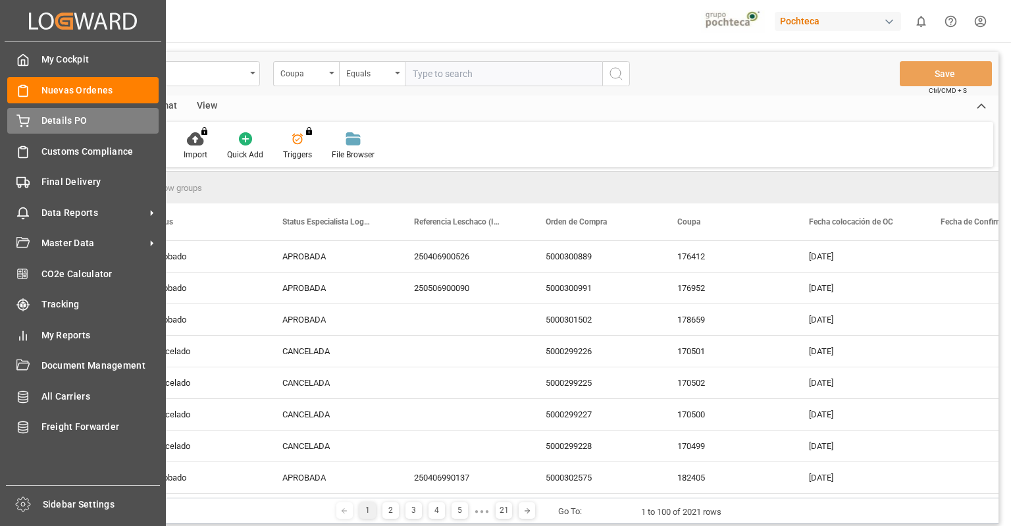
click at [30, 120] on div "Details PO Details PO" at bounding box center [82, 121] width 151 height 26
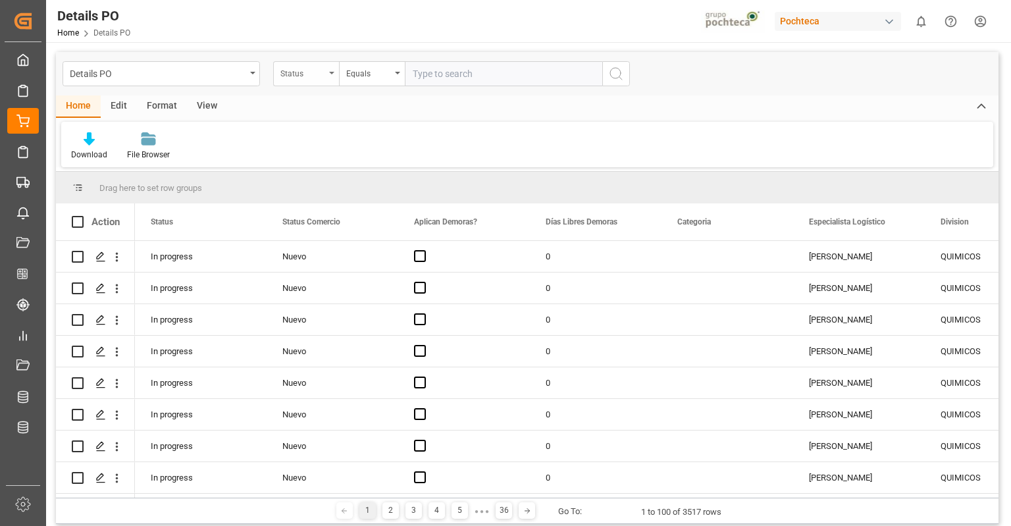
click at [326, 70] on div "Status" at bounding box center [306, 73] width 66 height 25
type input "coupa"
click at [332, 129] on div "Coupa nuevo" at bounding box center [372, 134] width 196 height 28
click at [485, 68] on input "text" at bounding box center [503, 73] width 197 height 25
paste input "1926283"
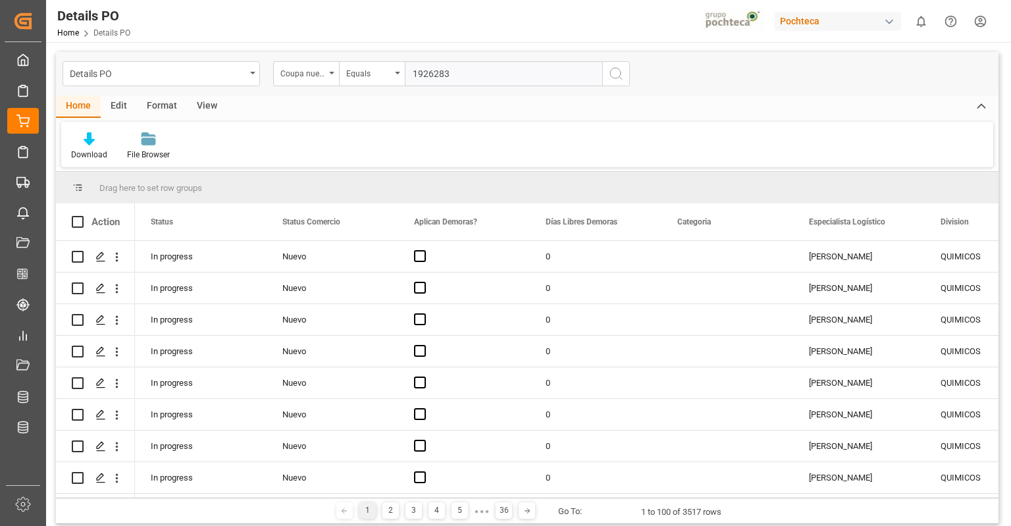
type input "192628"
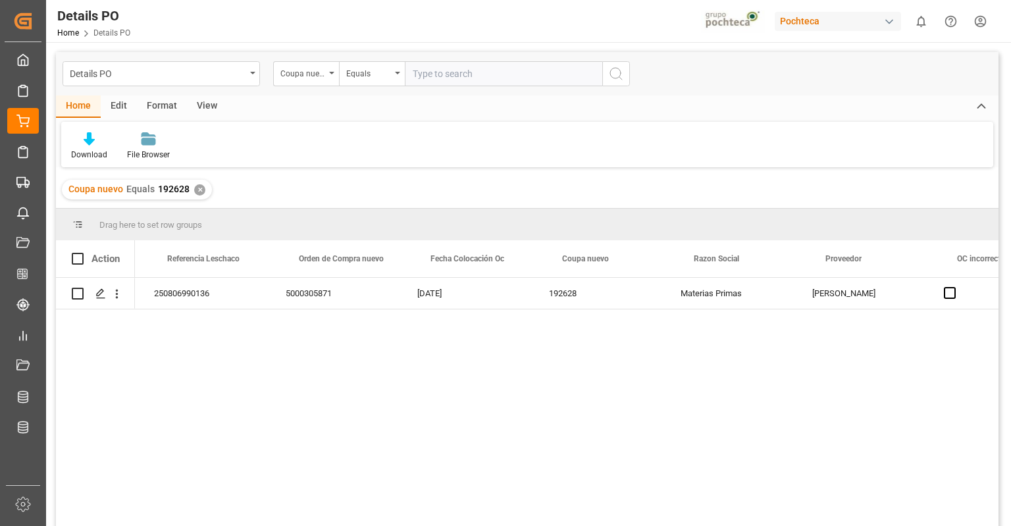
scroll to position [0, 1214]
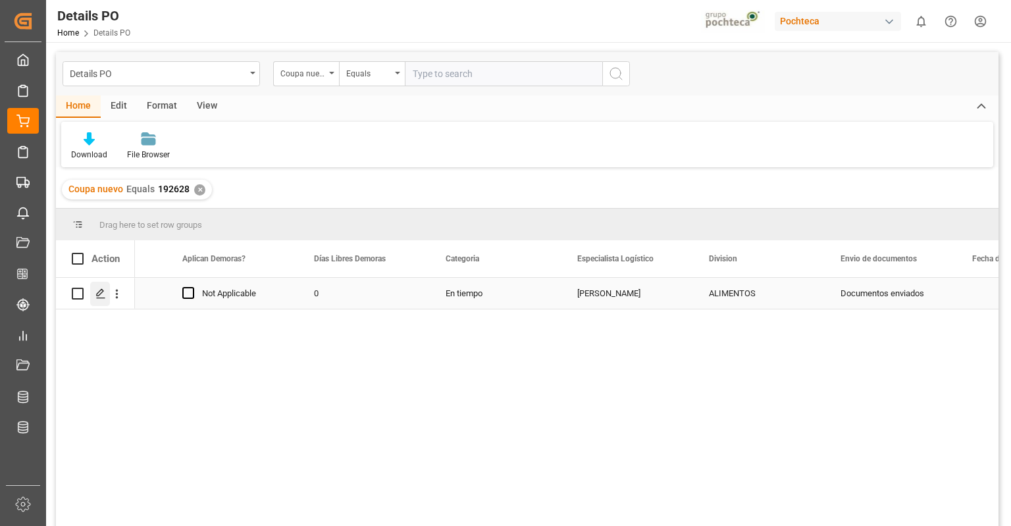
click at [95, 297] on div "Press SPACE to select this row." at bounding box center [100, 294] width 20 height 24
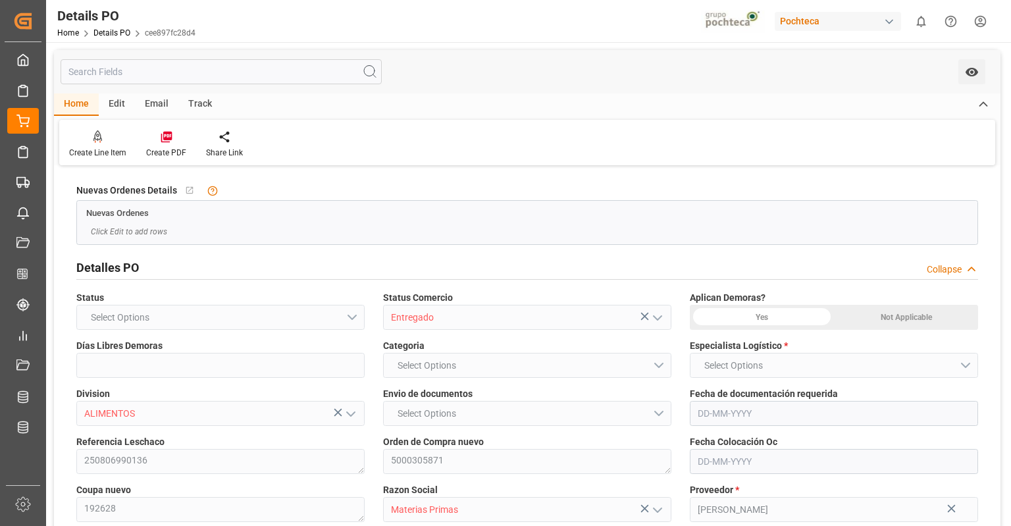
type input "0"
type input "[DATE]"
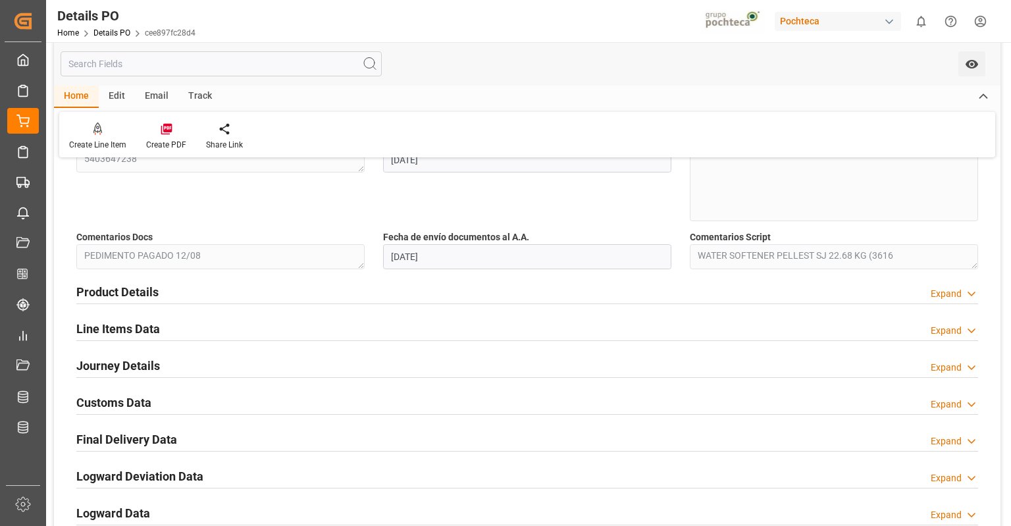
click at [972, 296] on icon at bounding box center [971, 294] width 13 height 14
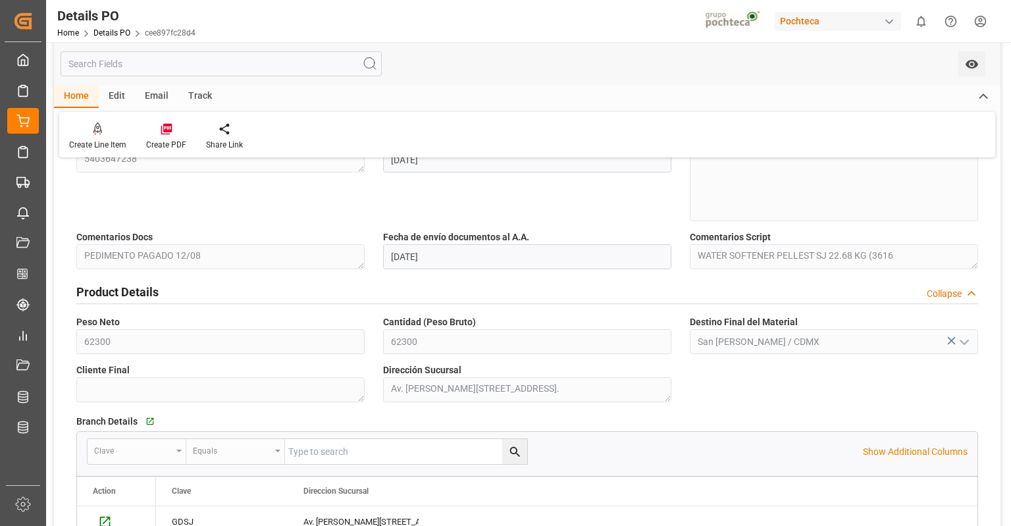
click at [972, 296] on icon at bounding box center [971, 294] width 13 height 14
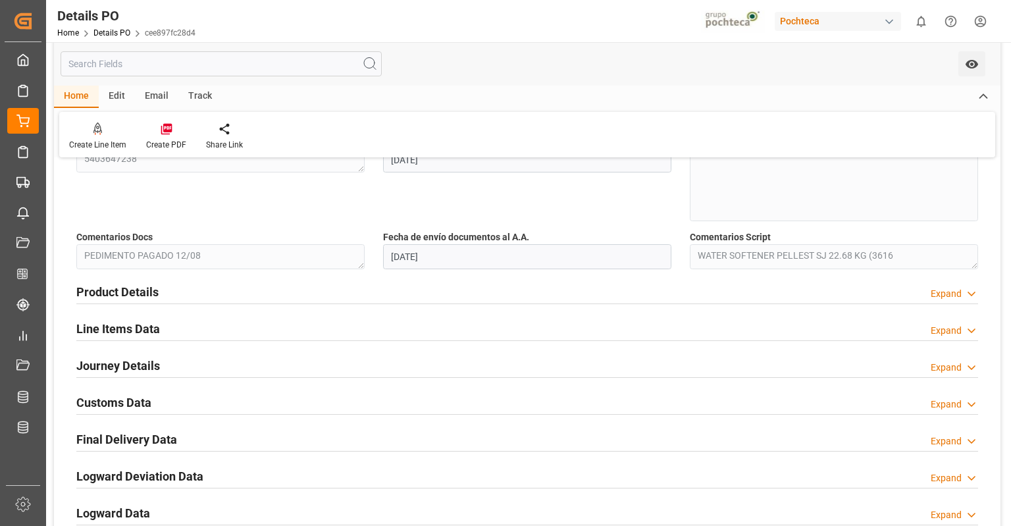
click at [964, 326] on div "Expand" at bounding box center [954, 331] width 47 height 14
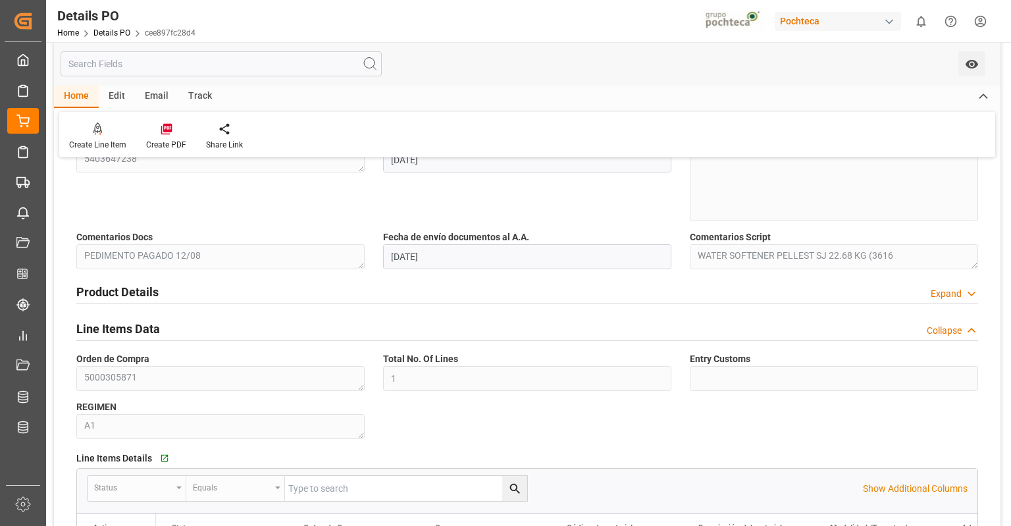
click at [964, 326] on div "Collapse" at bounding box center [952, 331] width 51 height 14
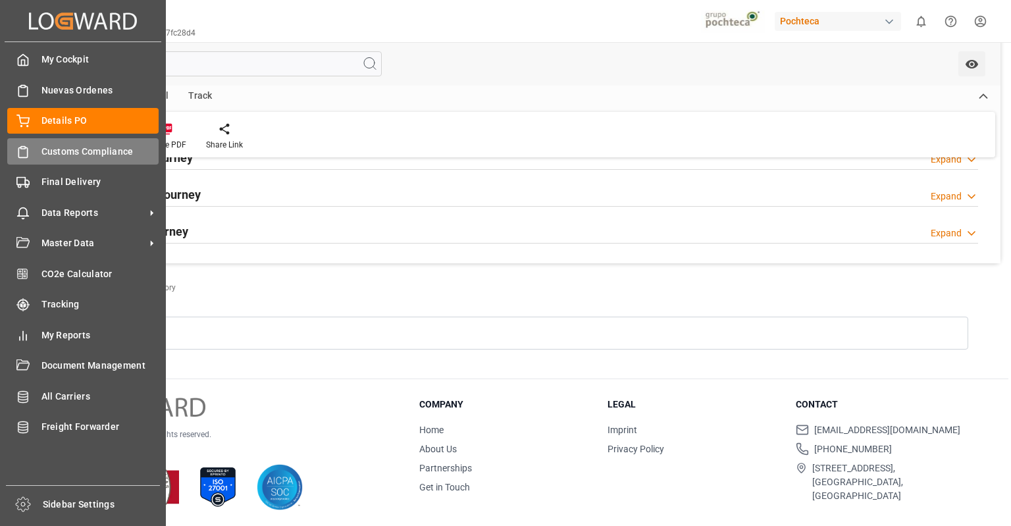
click at [34, 147] on div "Customs Compliance Customs Compliance" at bounding box center [82, 151] width 151 height 26
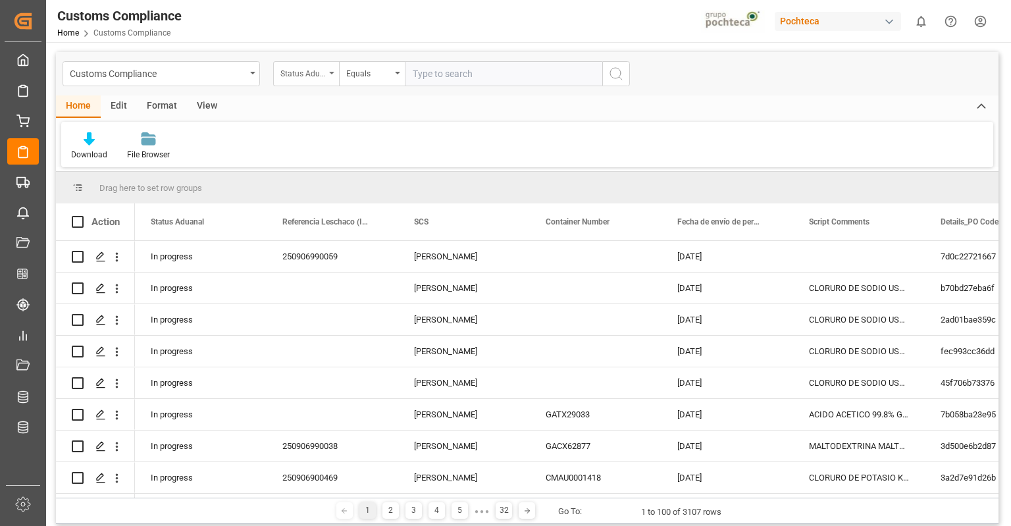
click at [318, 62] on div "Status Aduanal" at bounding box center [306, 73] width 66 height 25
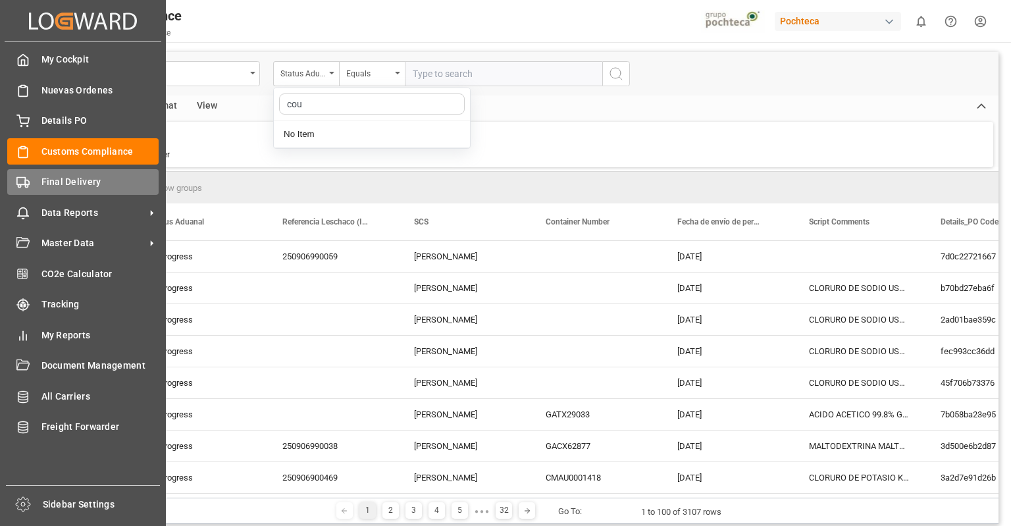
type input "cou"
click at [53, 193] on div "Final Delivery Final Delivery" at bounding box center [82, 182] width 151 height 26
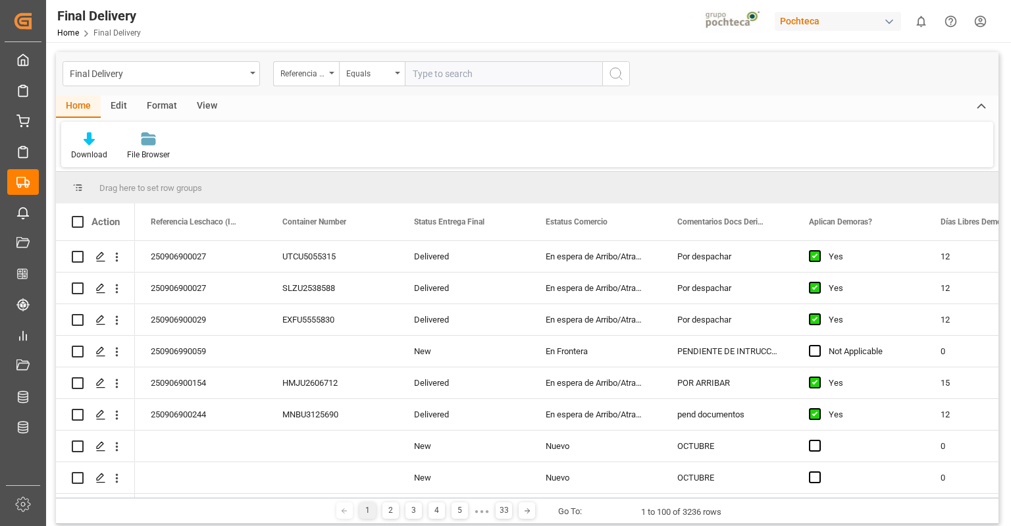
click at [326, 73] on div "Referencia Leschaco (Impo)" at bounding box center [306, 73] width 66 height 25
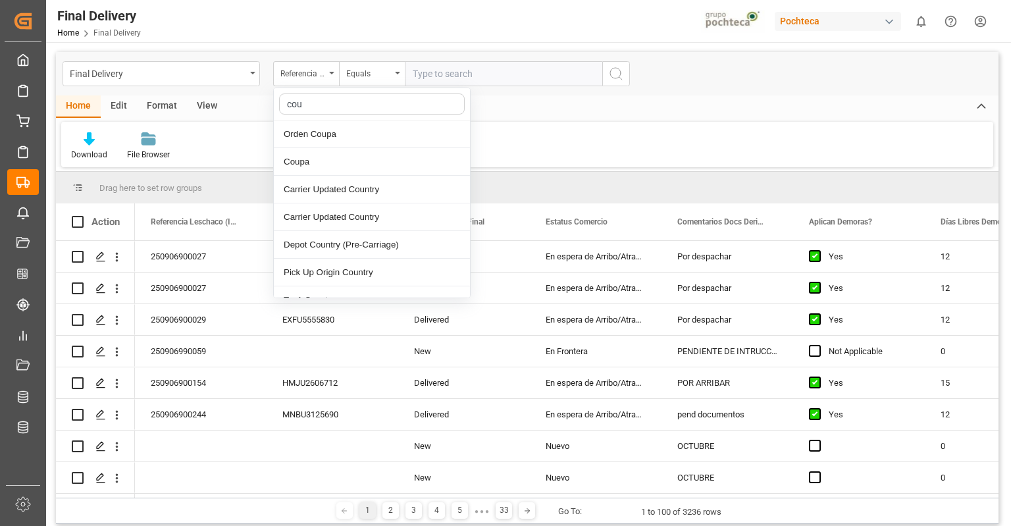
type input "coup"
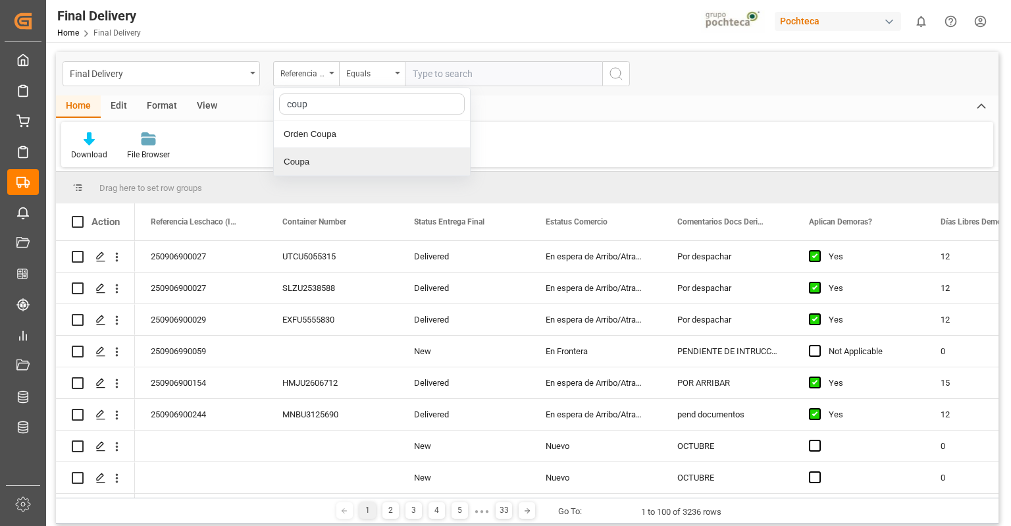
click at [346, 158] on div "Coupa" at bounding box center [372, 162] width 196 height 28
click at [477, 80] on input "text" at bounding box center [503, 73] width 197 height 25
paste input "1926283"
type input "192628"
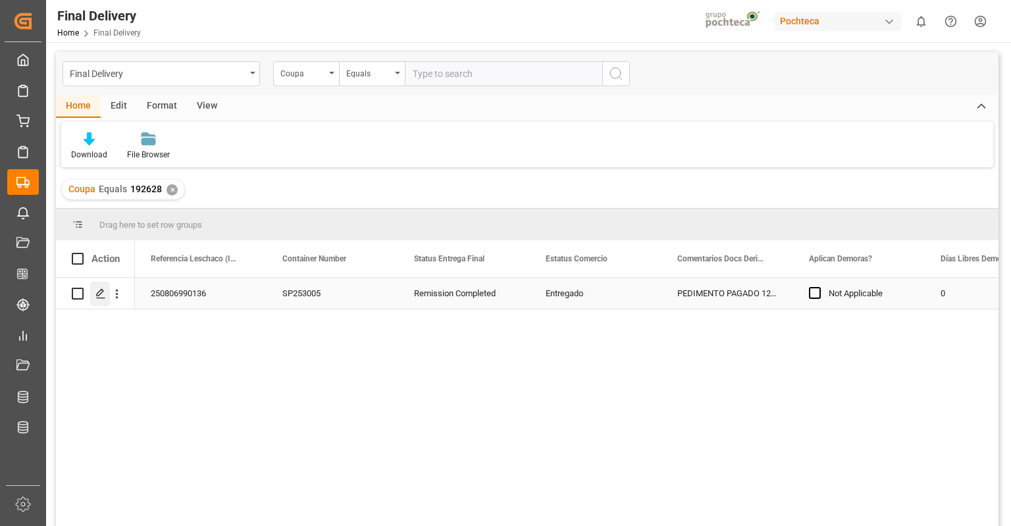
click at [99, 295] on polygon "Press SPACE to select this row." at bounding box center [100, 293] width 7 height 7
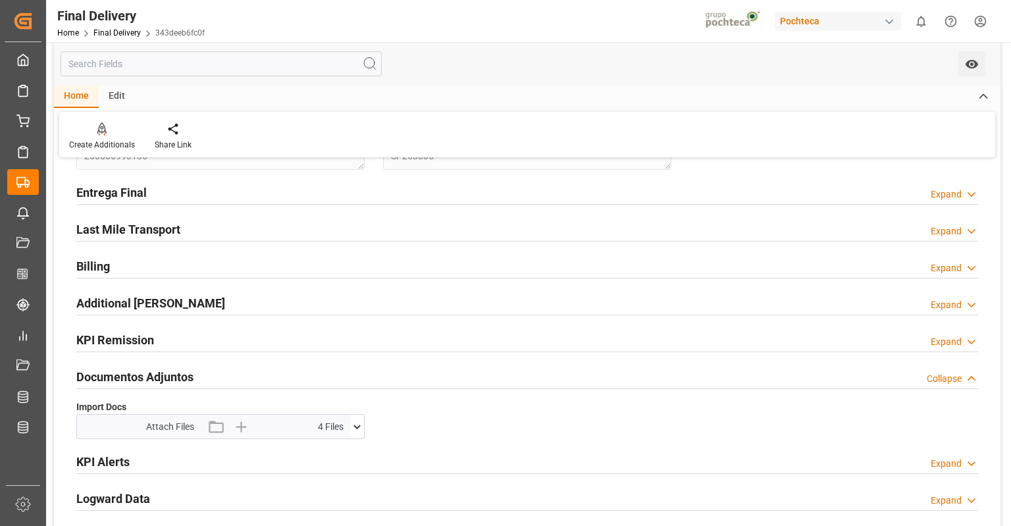
scroll to position [50, 0]
click at [761, 197] on div "Entrega Final Expand" at bounding box center [527, 190] width 902 height 25
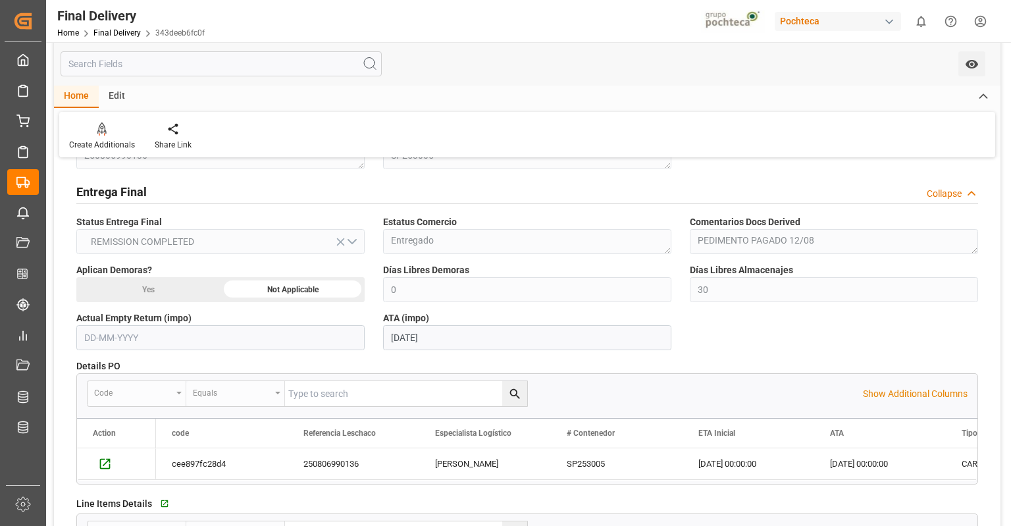
click at [761, 197] on div "Entrega Final Collapse" at bounding box center [527, 190] width 902 height 25
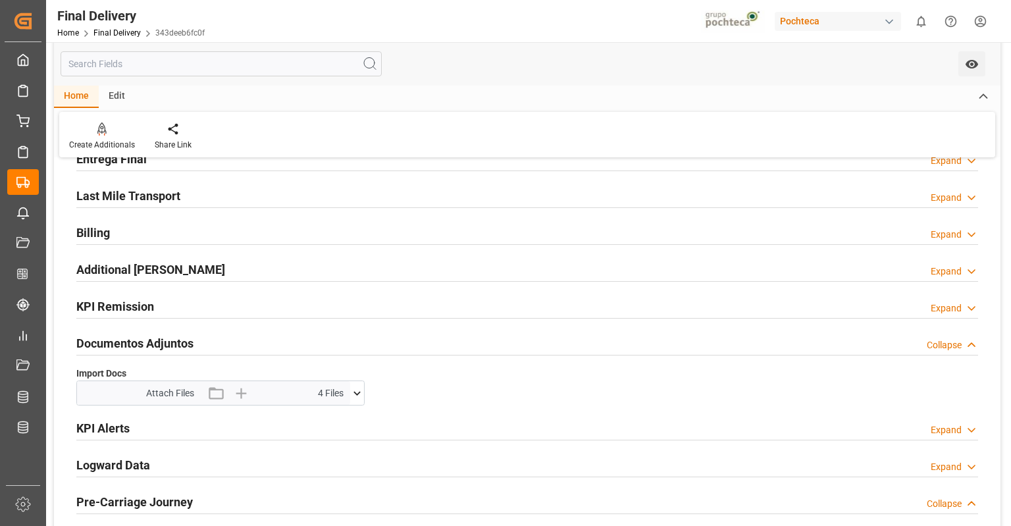
scroll to position [84, 0]
click at [346, 348] on div "Documentos Adjuntos Collapse" at bounding box center [527, 341] width 902 height 25
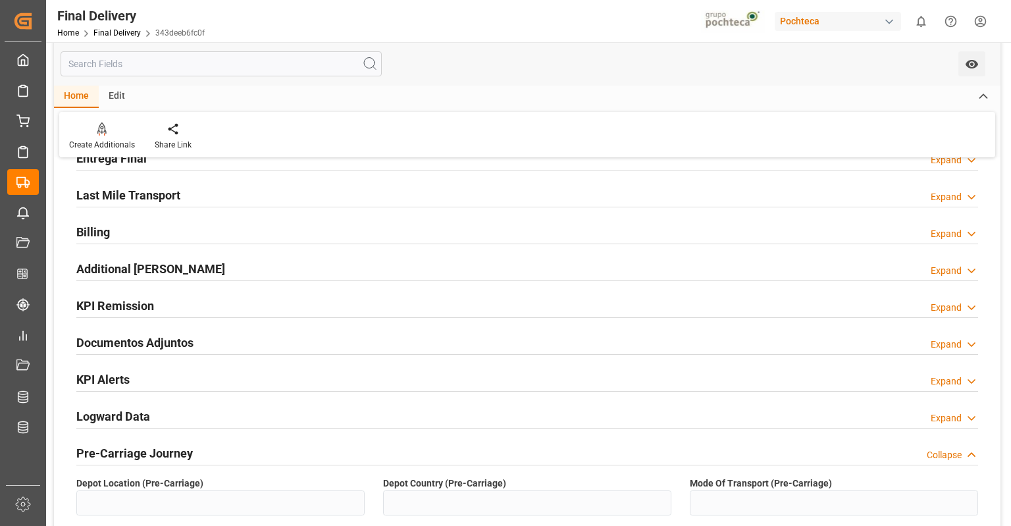
click at [346, 348] on div "Documentos Adjuntos Expand" at bounding box center [527, 341] width 902 height 25
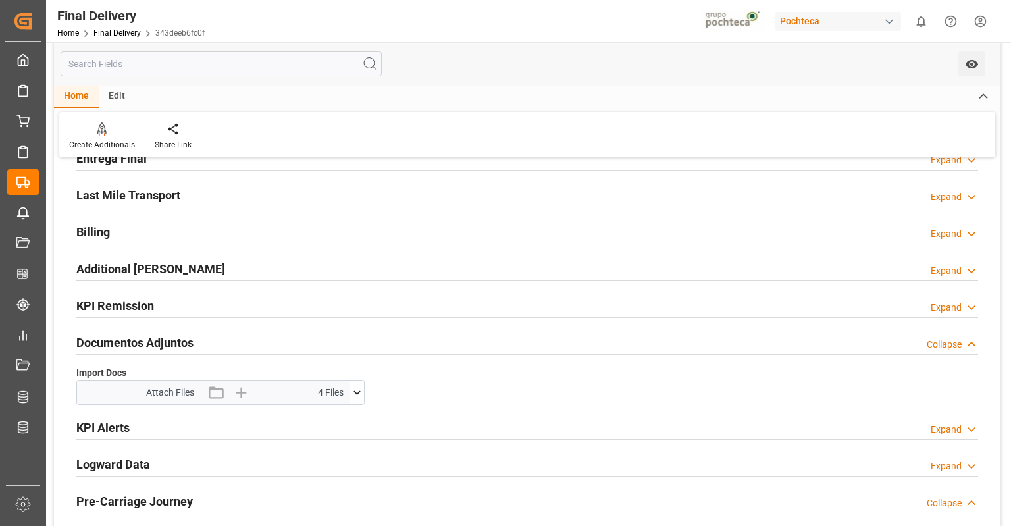
click at [359, 393] on icon at bounding box center [357, 393] width 14 height 14
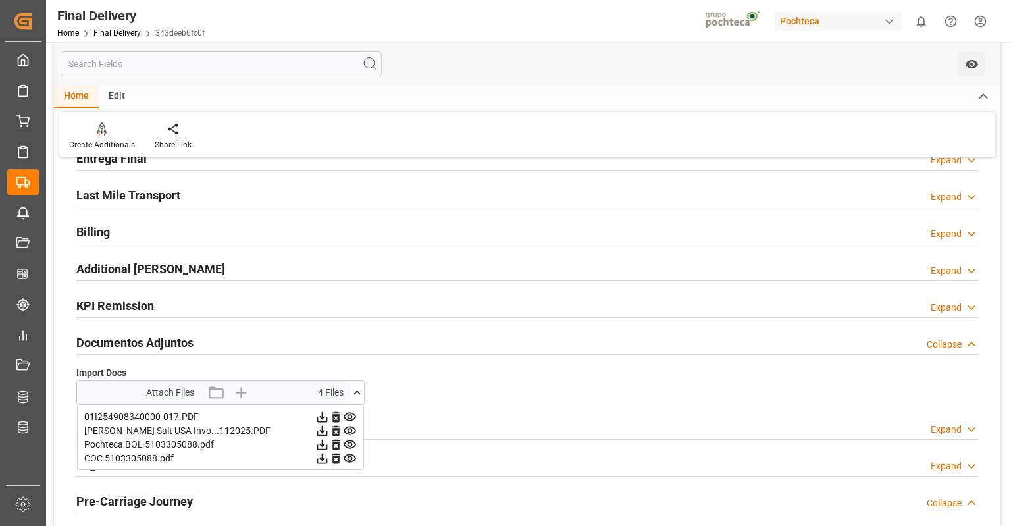
click at [322, 415] on icon at bounding box center [322, 417] width 11 height 11
click at [321, 428] on icon at bounding box center [322, 431] width 14 height 14
click at [322, 443] on icon at bounding box center [322, 445] width 11 height 11
click at [322, 461] on icon at bounding box center [322, 459] width 14 height 14
